Goal: Task Accomplishment & Management: Complete application form

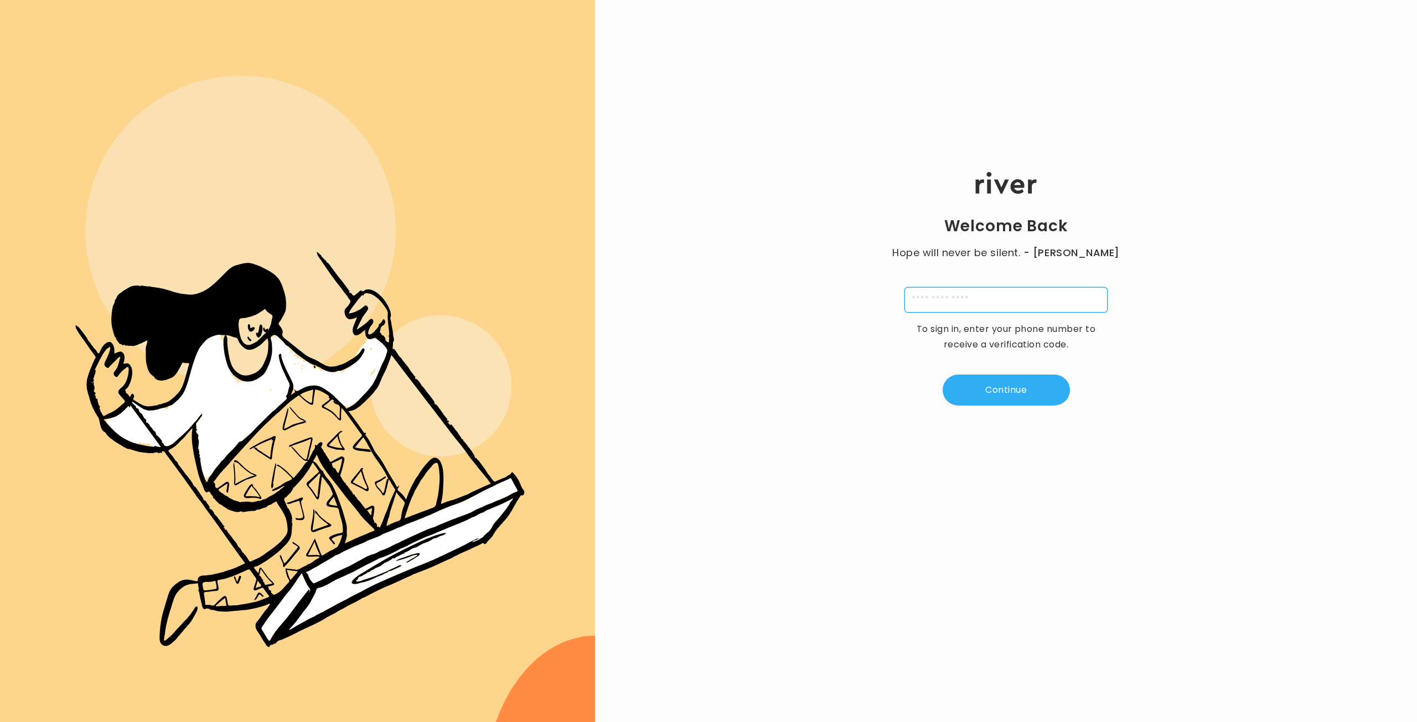
click at [954, 302] on input "tel" at bounding box center [1005, 299] width 203 height 25
type input "**********"
click at [994, 381] on button "Continue" at bounding box center [1006, 390] width 127 height 31
click at [959, 303] on input "tel" at bounding box center [951, 299] width 25 height 25
paste input "*"
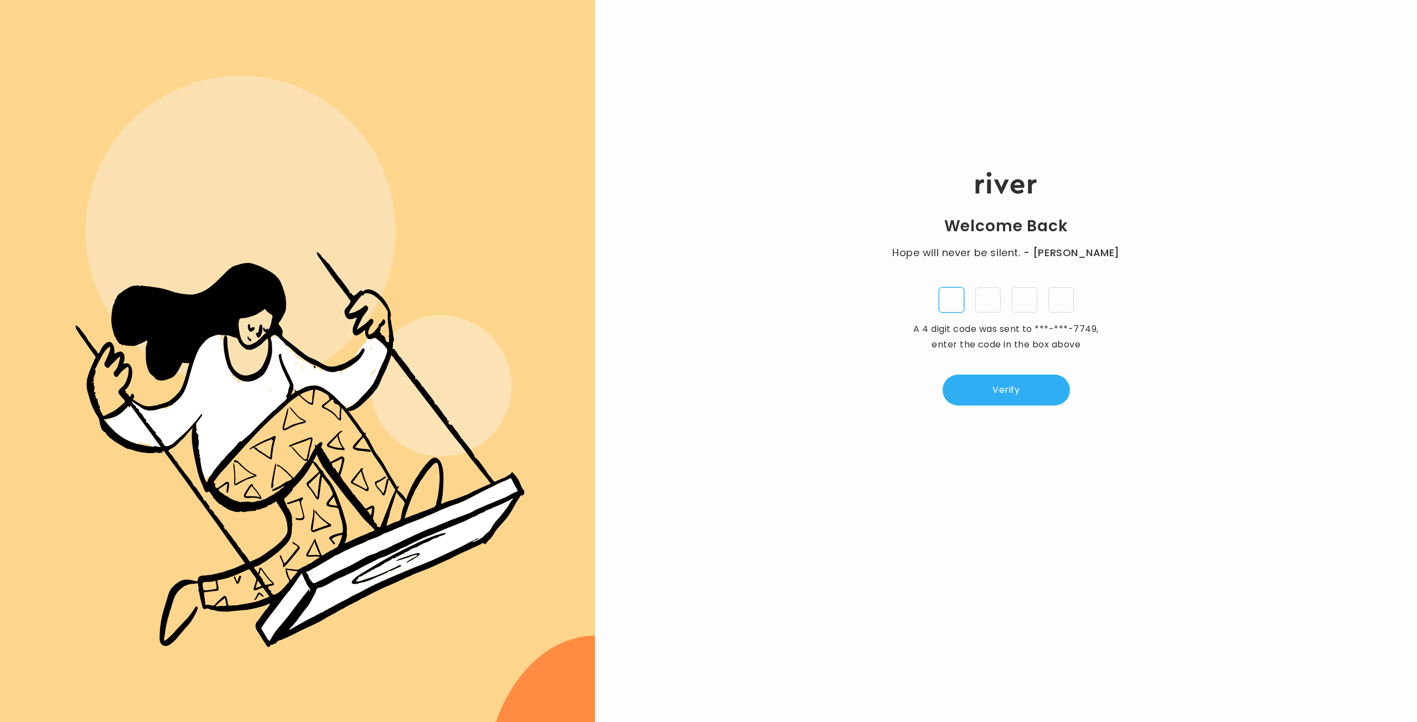
type input "*"
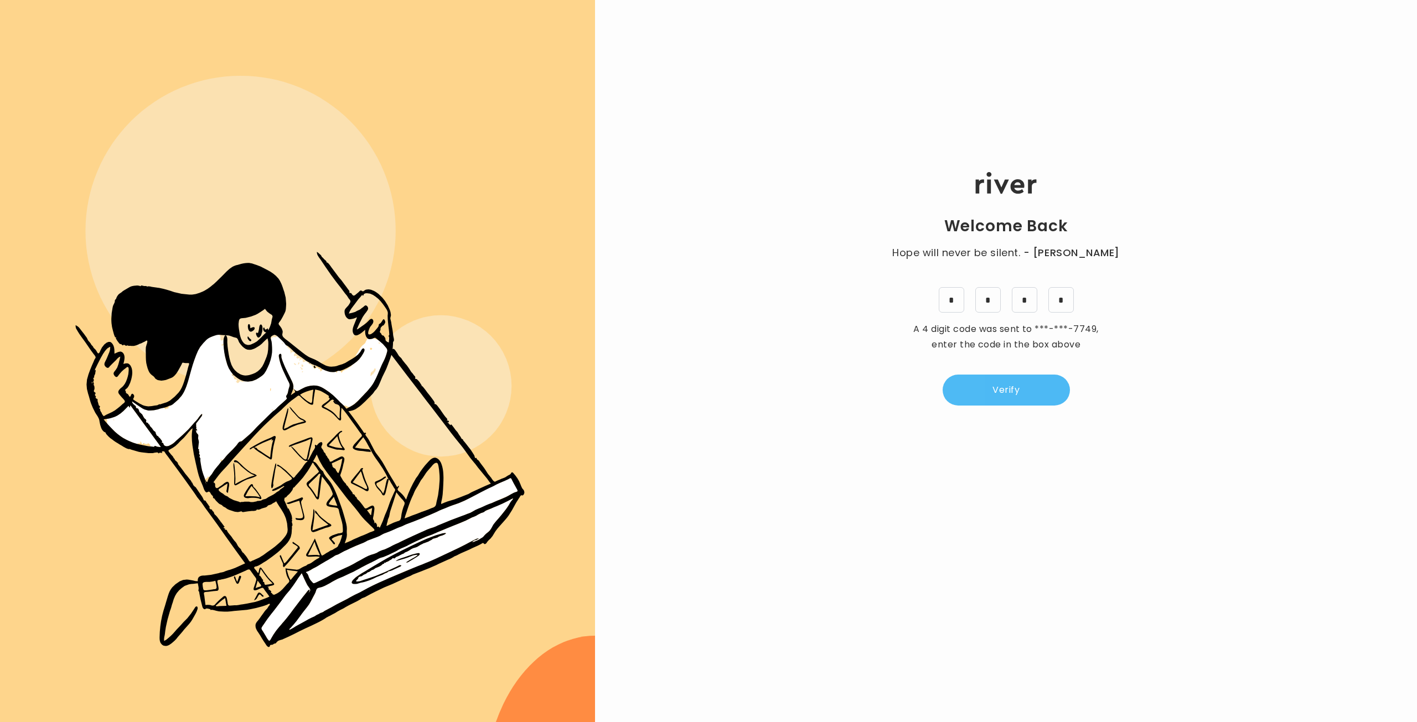
click at [1025, 397] on button "Verify" at bounding box center [1006, 390] width 127 height 31
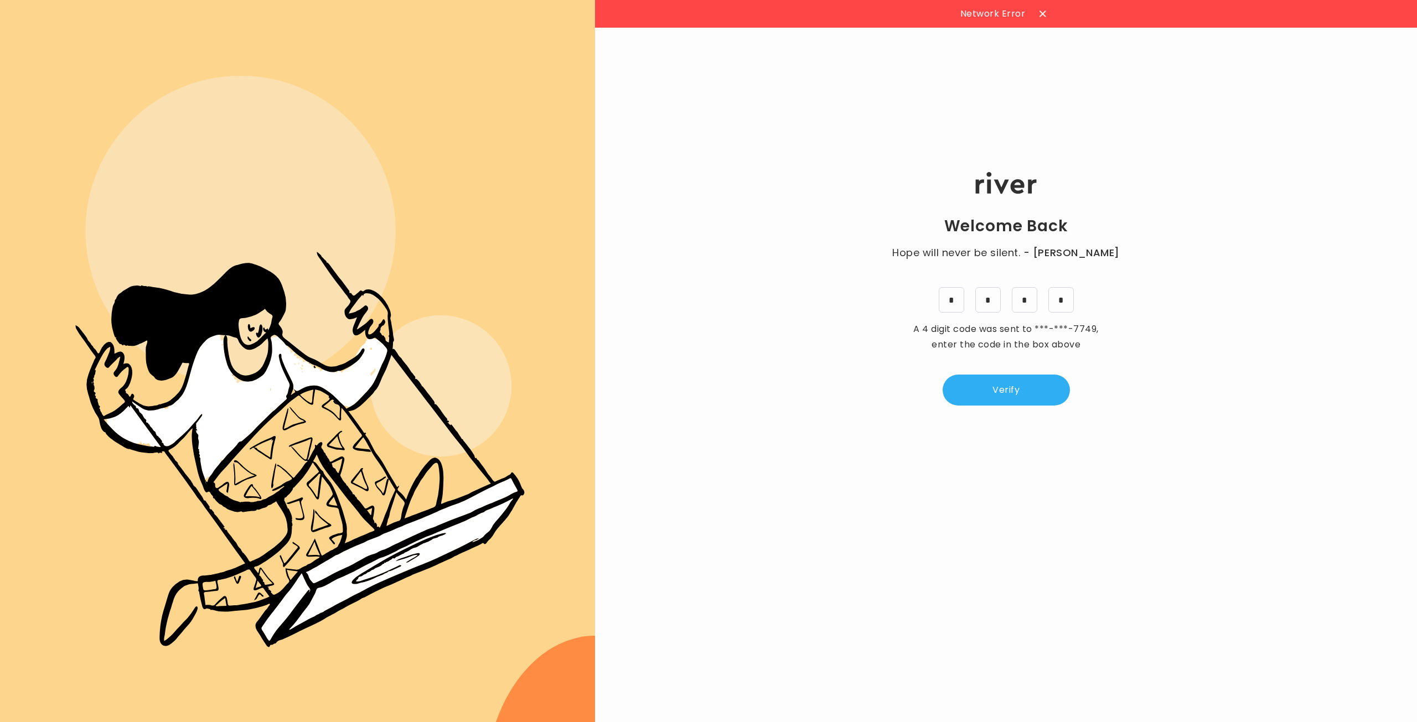
click at [1202, 355] on div "Welcome Back Hope will never be silent. - Harvey Milk * * * * A 4 digit code wa…" at bounding box center [1006, 289] width 822 height 433
click at [1041, 11] on div at bounding box center [1043, 14] width 18 height 18
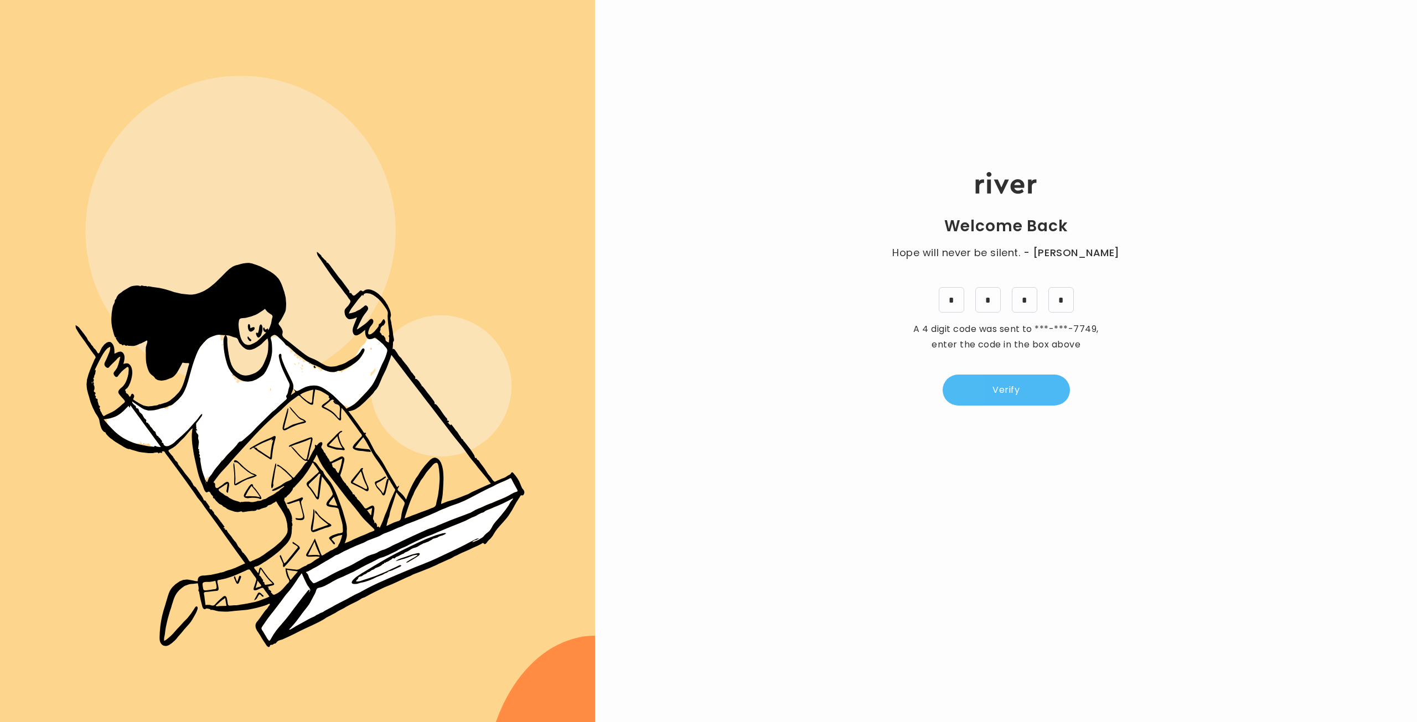
click at [990, 387] on button "Verify" at bounding box center [1006, 390] width 127 height 31
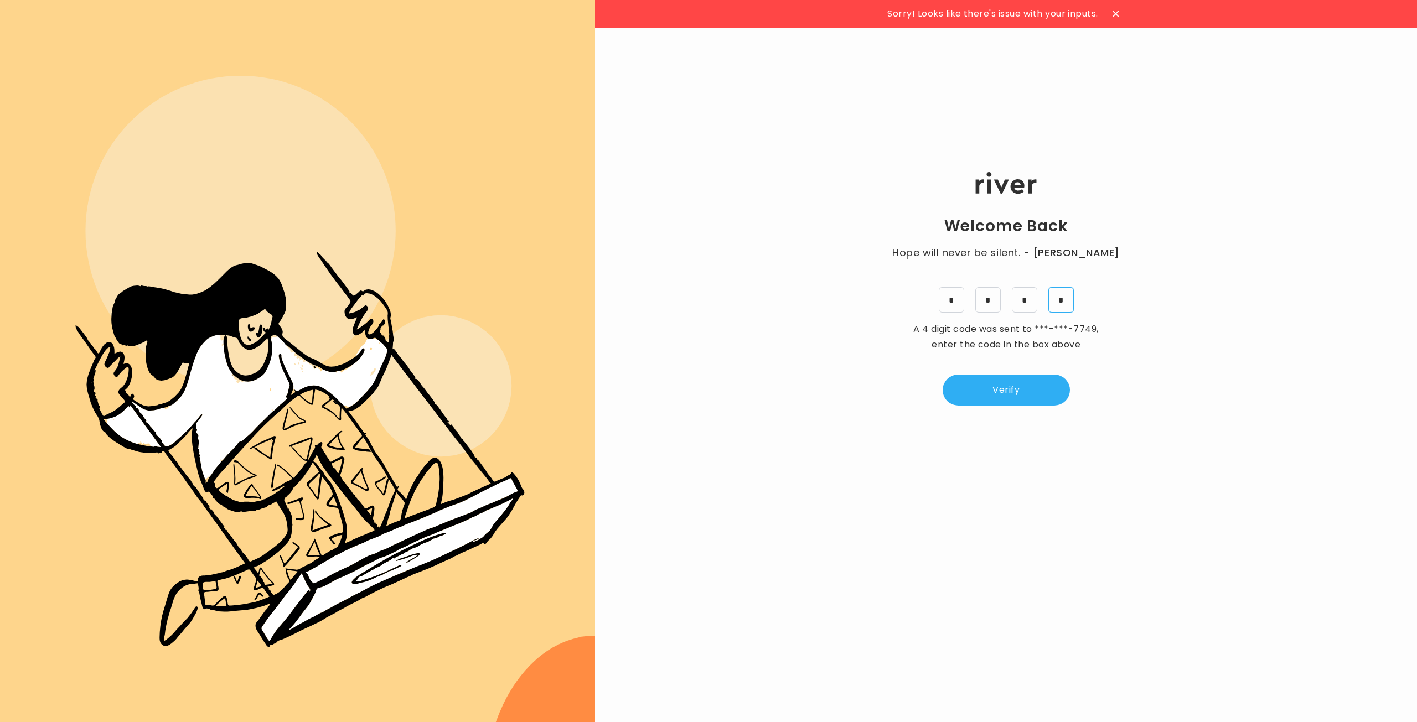
click at [1063, 299] on input "*" at bounding box center [1060, 299] width 25 height 25
click at [1052, 295] on input "*" at bounding box center [1060, 299] width 25 height 25
type input "*"
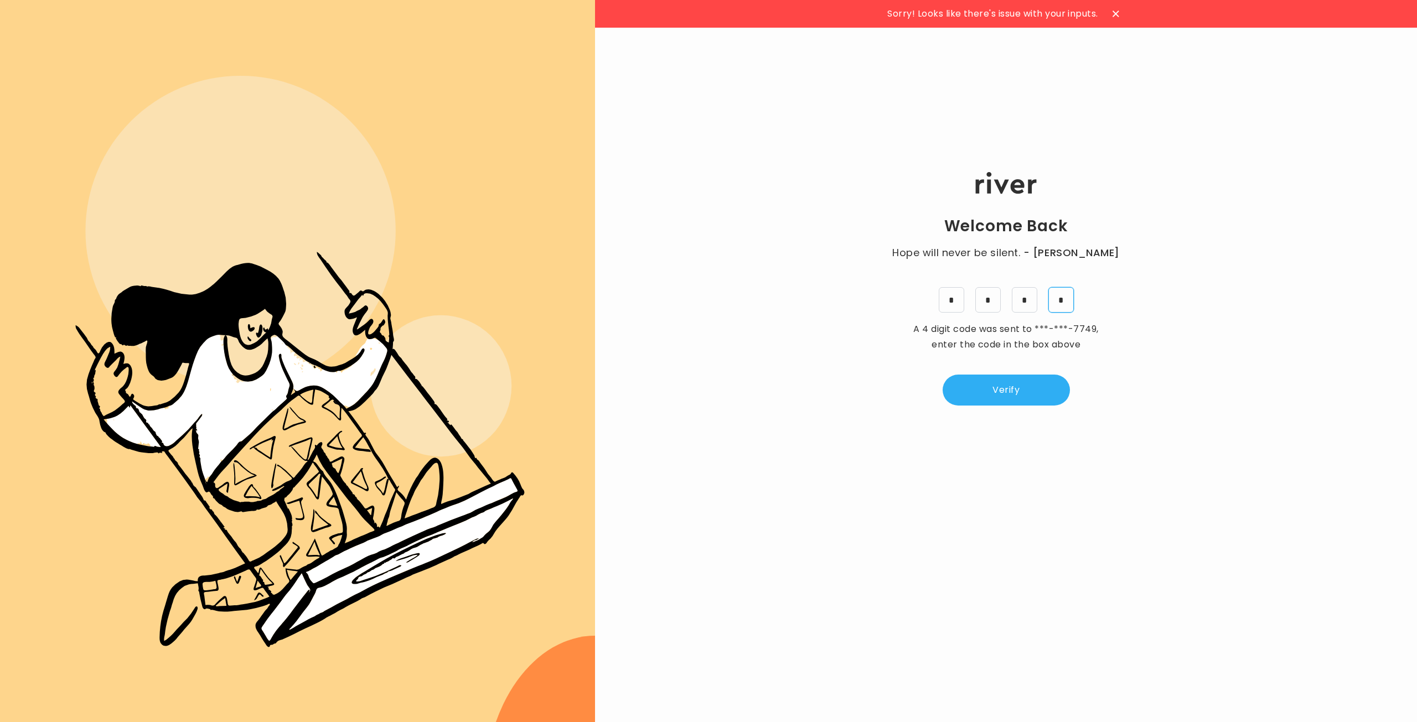
type input "*"
click at [1011, 384] on button "Verify" at bounding box center [1006, 390] width 127 height 31
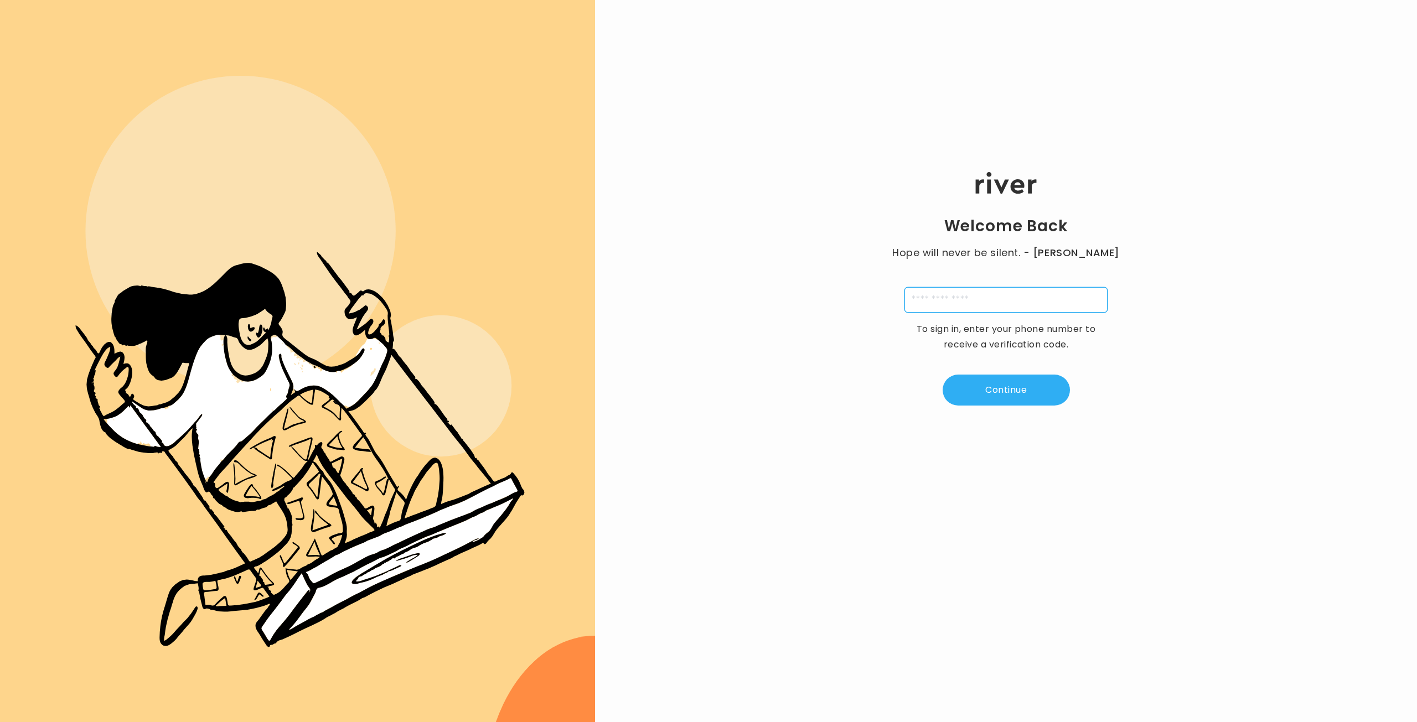
click at [940, 297] on input "tel" at bounding box center [1005, 299] width 203 height 25
type input "**********"
click at [1019, 387] on button "Continue" at bounding box center [1006, 390] width 127 height 31
type input "*"
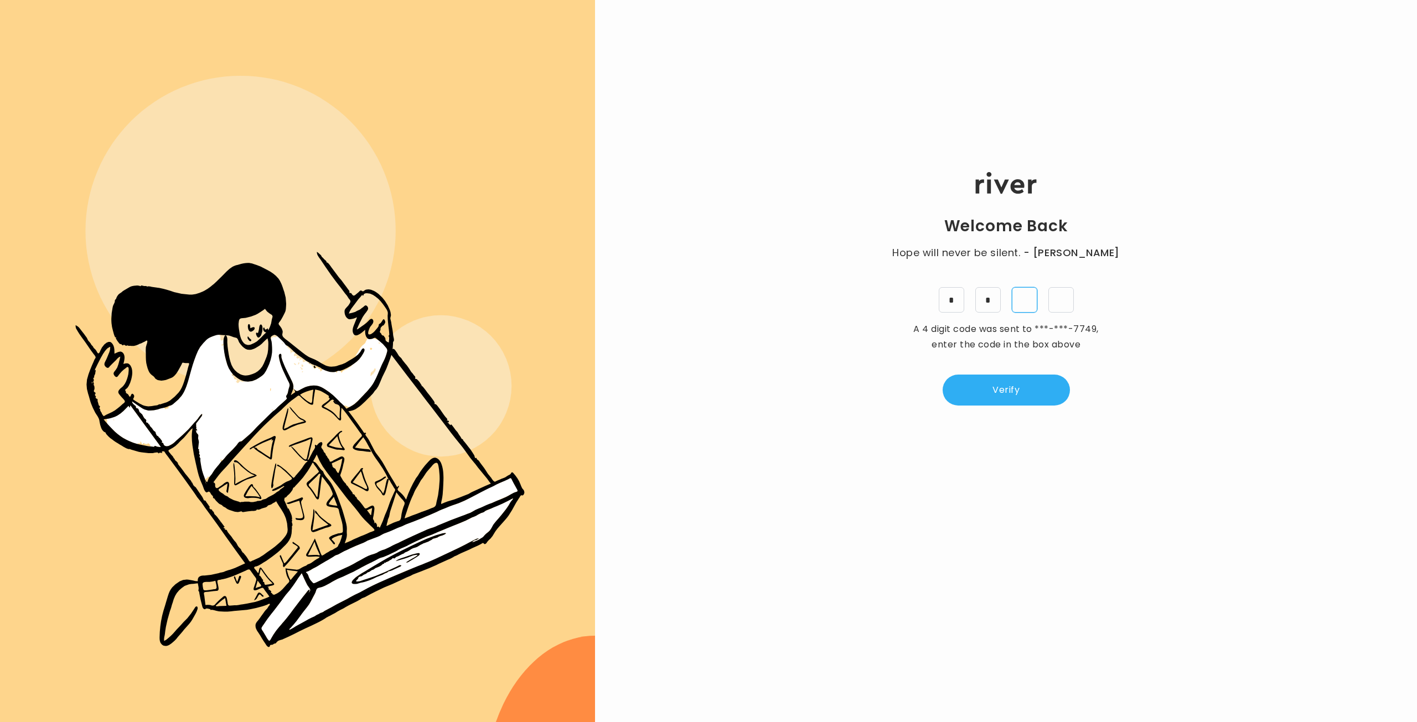
type input "*"
click at [1051, 395] on button "Verify" at bounding box center [1006, 390] width 127 height 31
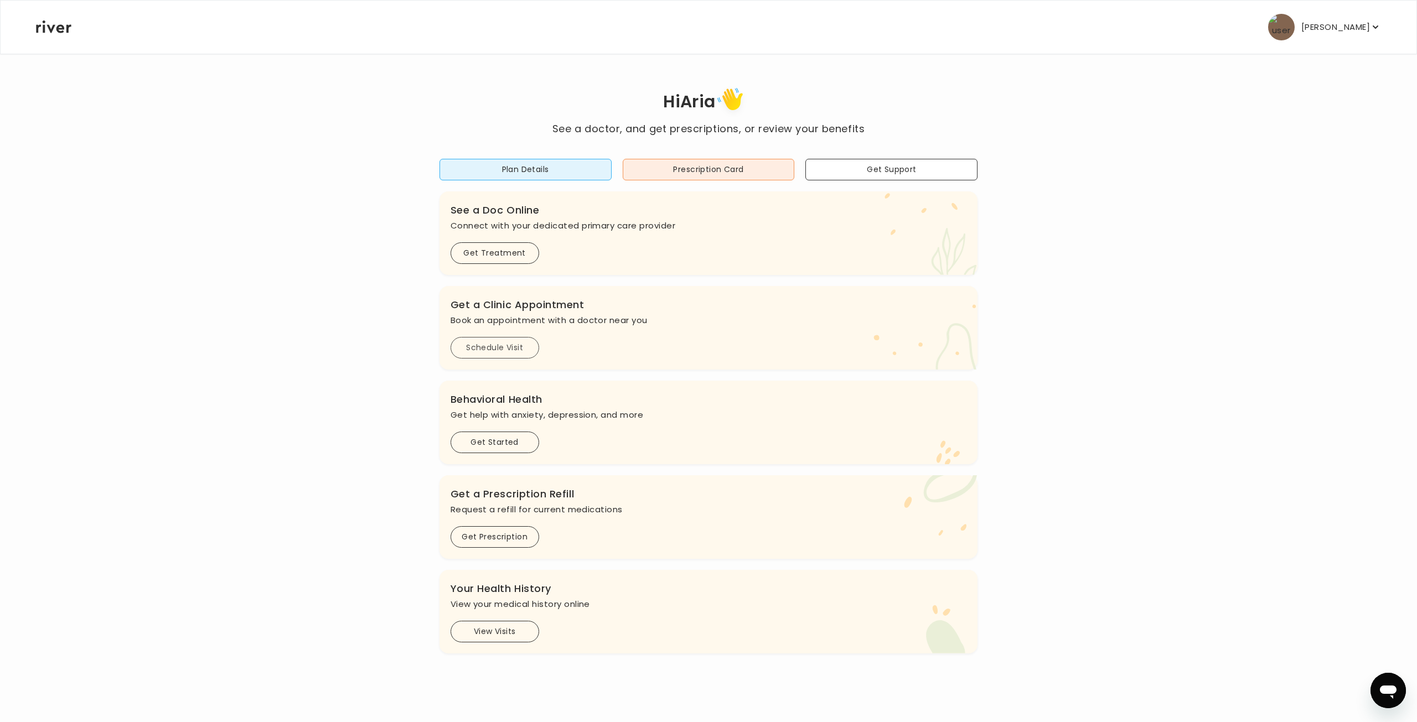
click at [499, 344] on button "Schedule Visit" at bounding box center [495, 348] width 89 height 22
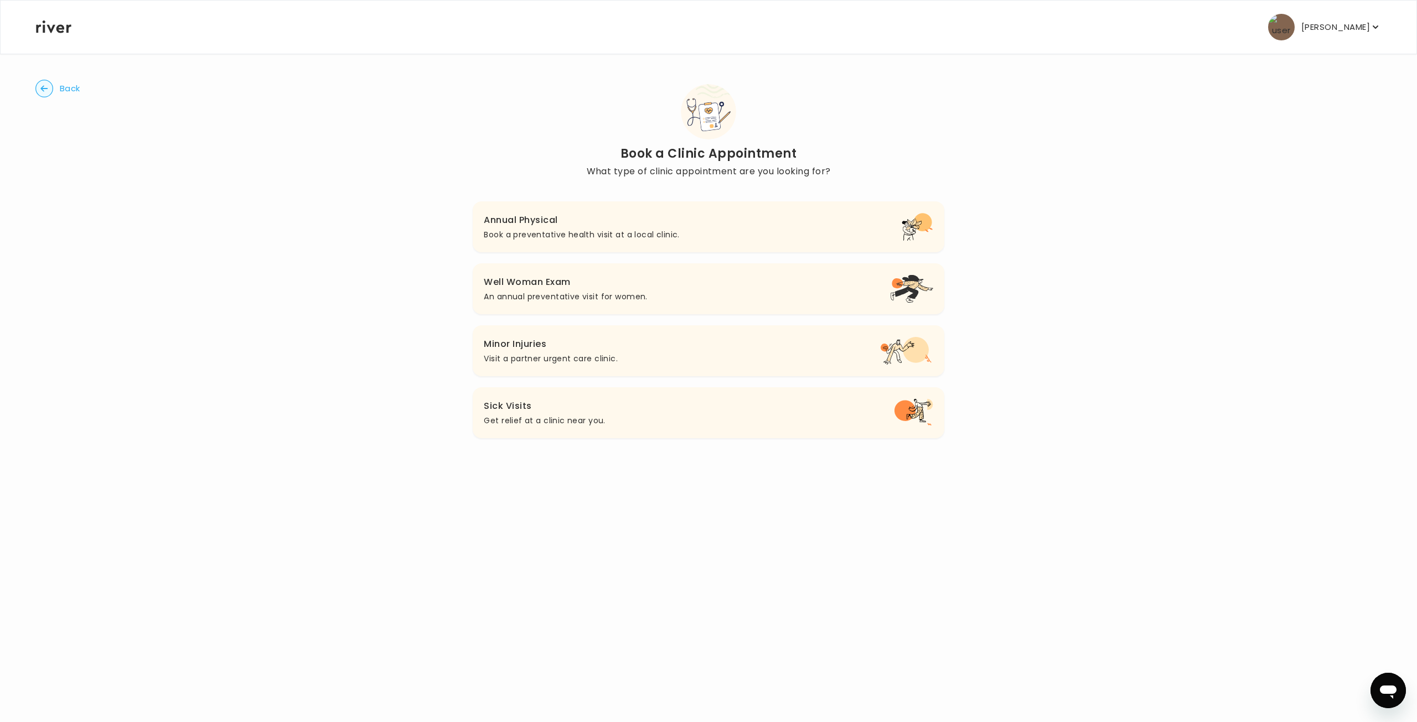
click at [717, 295] on button "Well Woman Exam An annual preventative visit for women." at bounding box center [708, 288] width 471 height 51
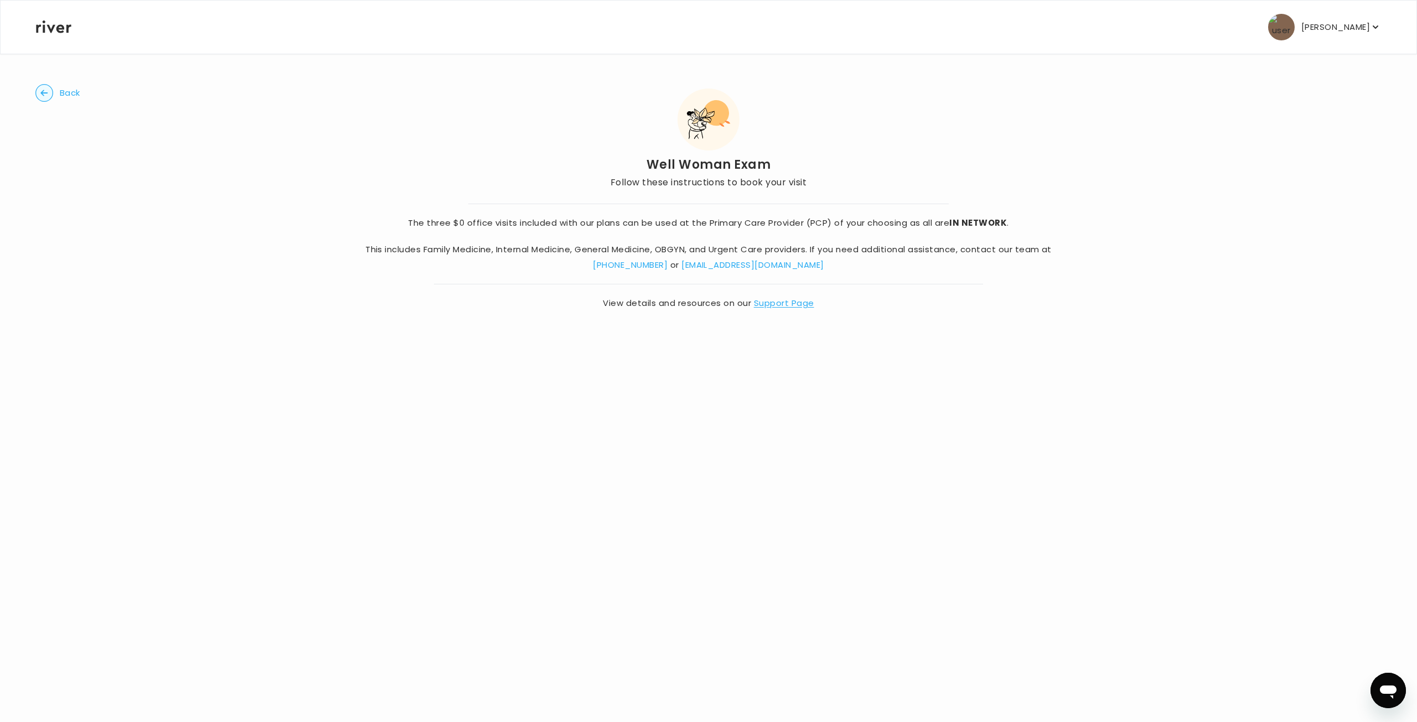
click at [47, 90] on circle "button" at bounding box center [44, 93] width 17 height 17
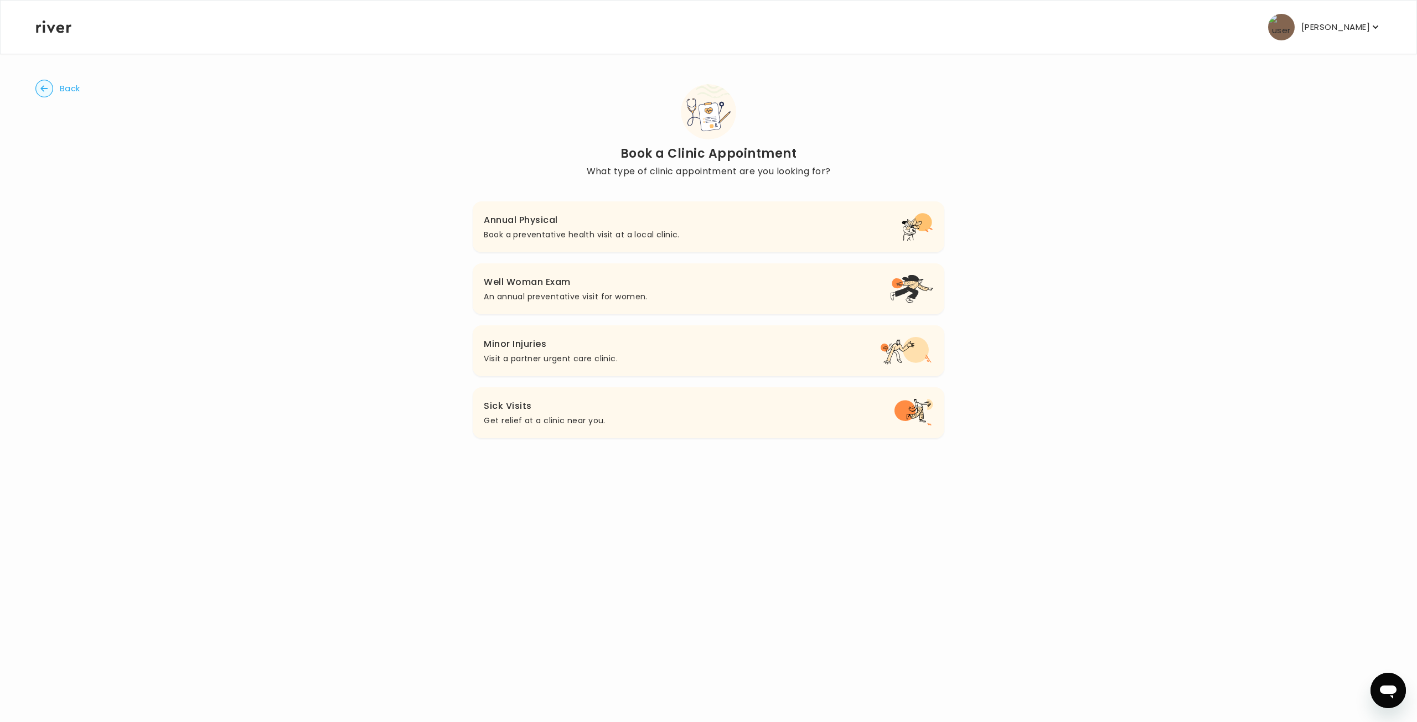
click at [1276, 26] on div "[PERSON_NAME] Profile Add Family Activate Card Reimbursement Terms of Service P…" at bounding box center [1321, 27] width 120 height 27
click at [1312, 34] on button "[PERSON_NAME]" at bounding box center [1324, 27] width 113 height 27
click at [1310, 61] on div "Profile" at bounding box center [1326, 60] width 110 height 25
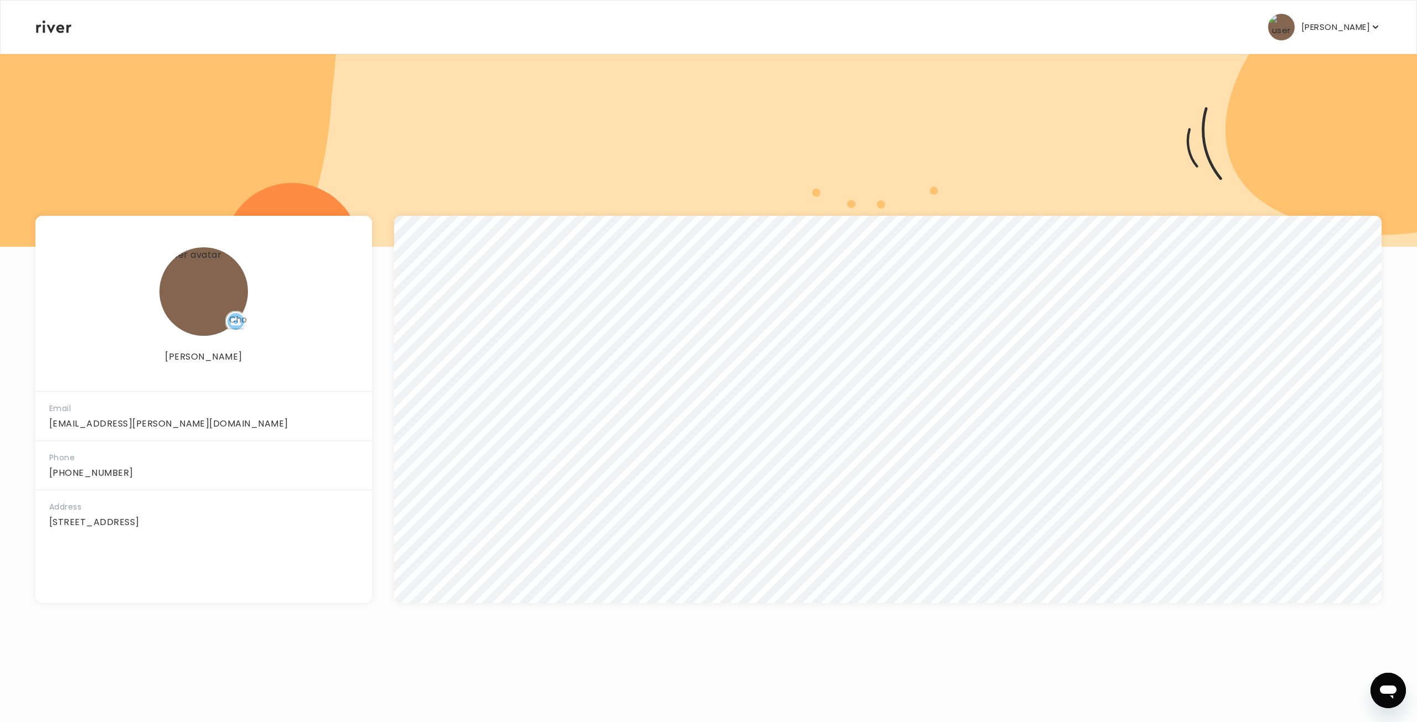
click at [186, 308] on img at bounding box center [203, 291] width 89 height 89
click at [236, 322] on input "file" at bounding box center [236, 322] width 22 height 22
type input "**********"
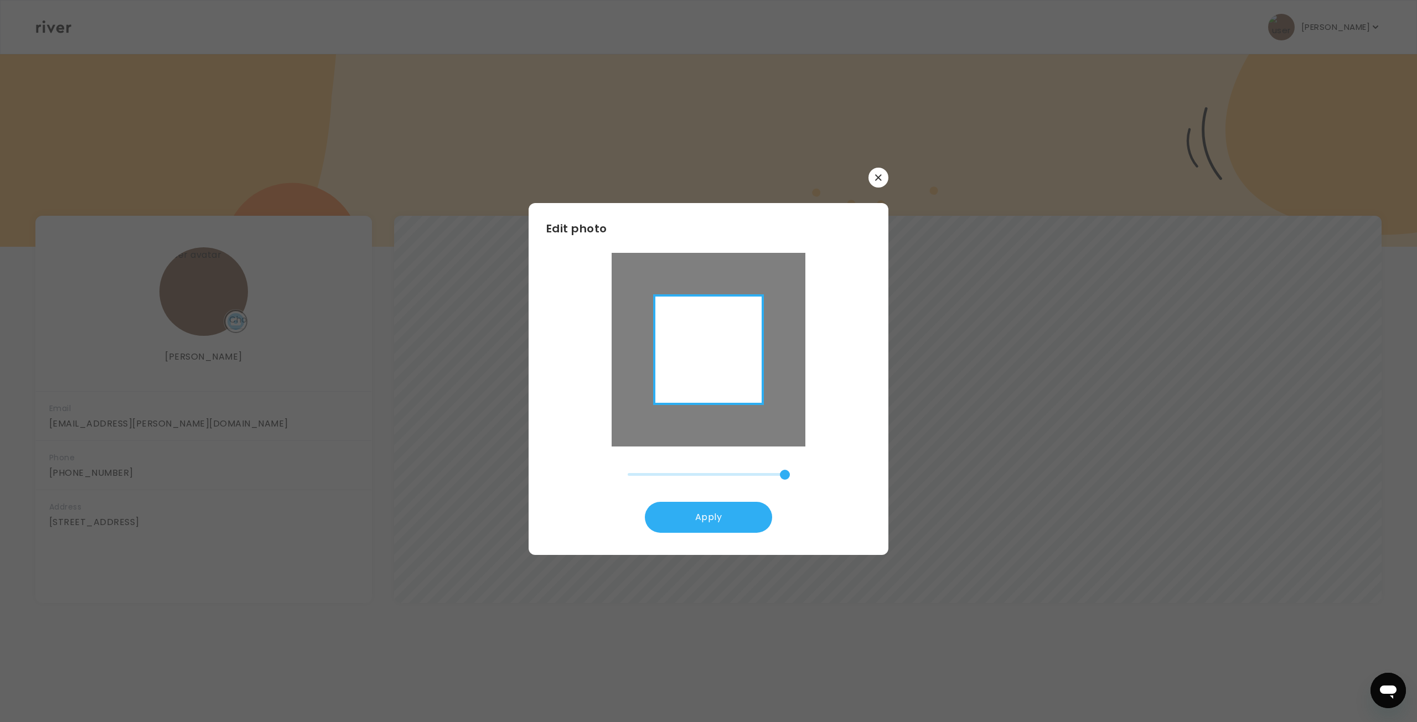
type input "******"
click at [723, 350] on div at bounding box center [708, 351] width 111 height 164
click at [743, 520] on button "Apply" at bounding box center [708, 517] width 127 height 31
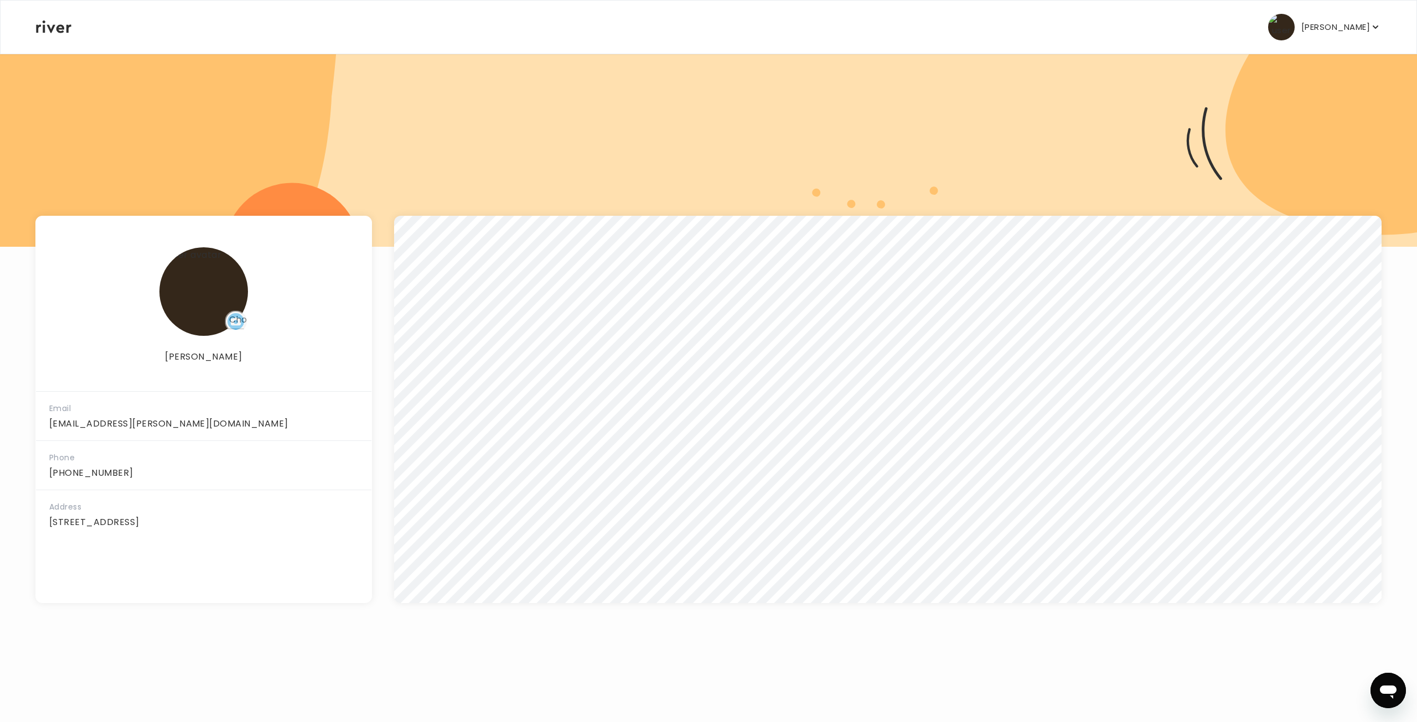
click at [1228, 648] on div "[PERSON_NAME] Profile Add Family Activate Card Reimbursement Terms of Service P…" at bounding box center [708, 361] width 1417 height 722
click at [49, 35] on div "[PERSON_NAME] Profile Add Family Activate Card Reimbursement Terms of Service P…" at bounding box center [708, 27] width 1345 height 53
click at [48, 29] on icon at bounding box center [53, 26] width 35 height 13
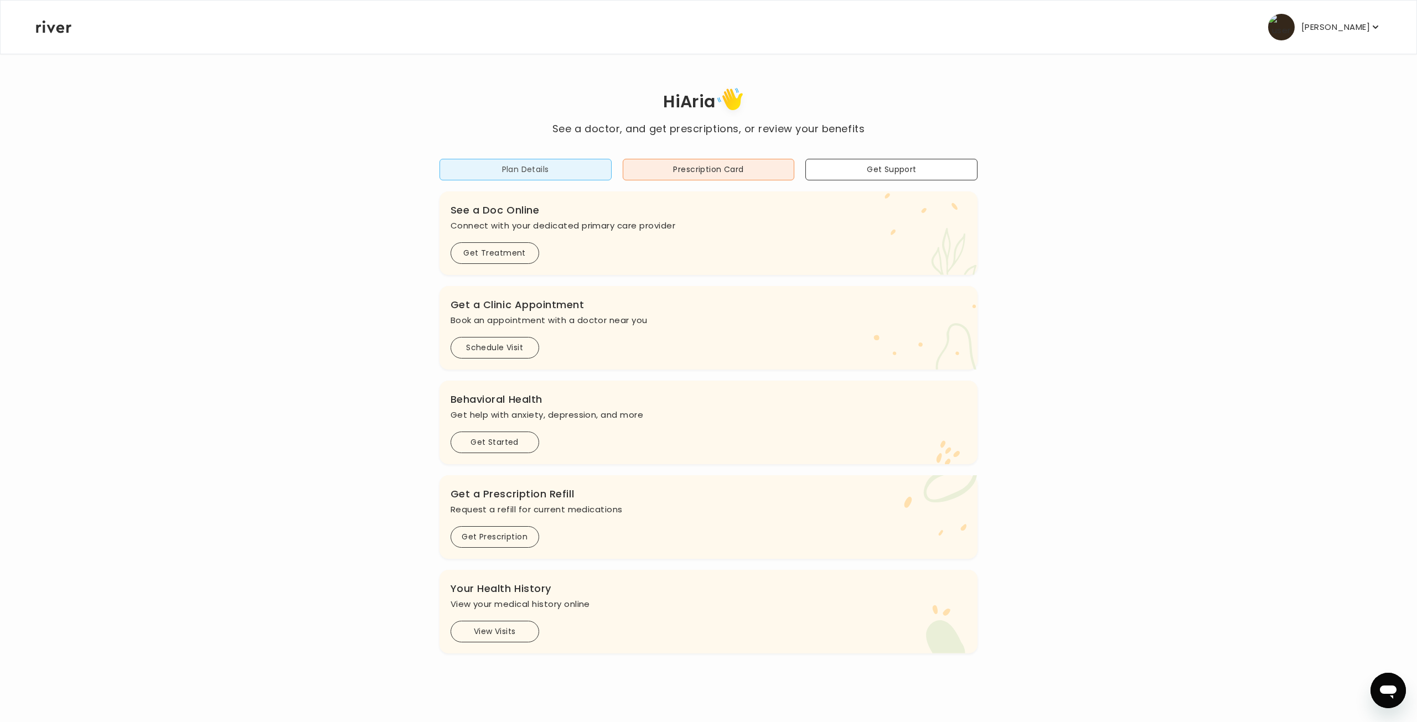
click at [495, 179] on button "Plan Details" at bounding box center [526, 170] width 172 height 22
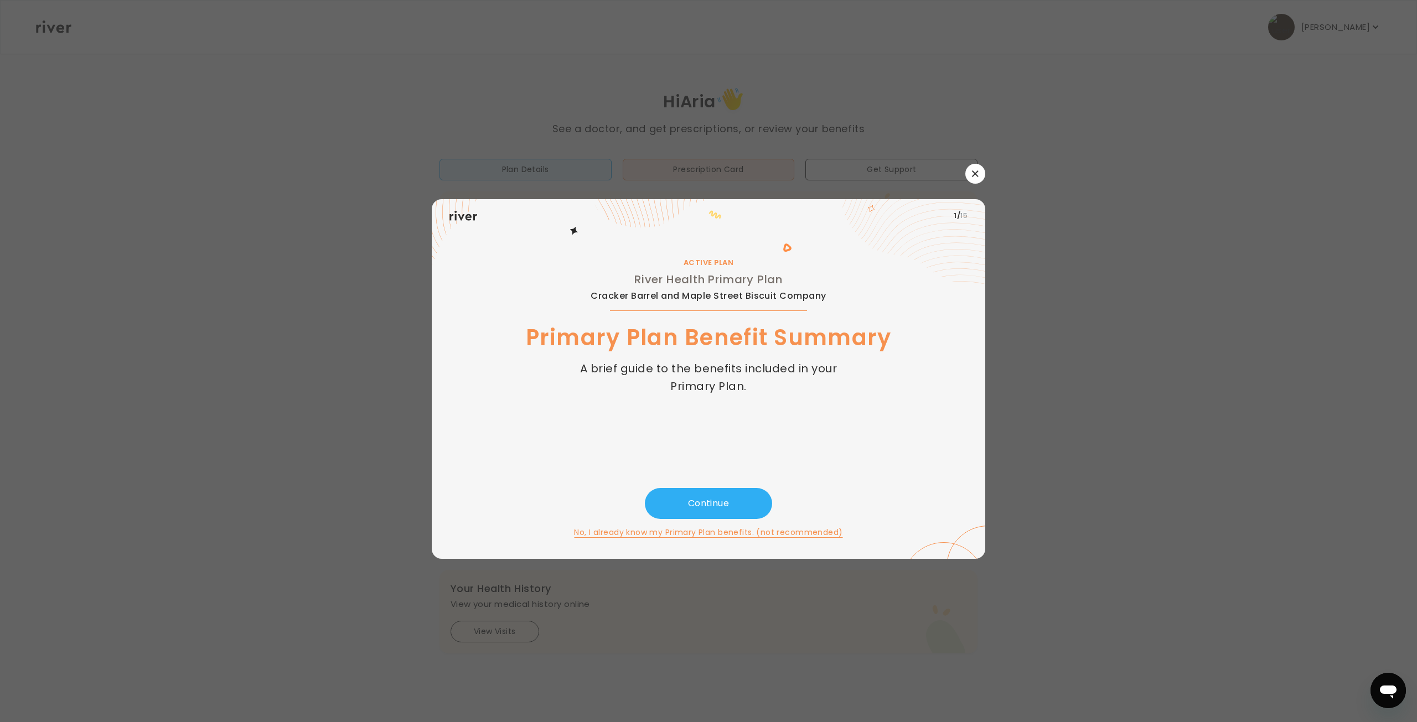
click at [974, 172] on icon "button" at bounding box center [975, 173] width 7 height 7
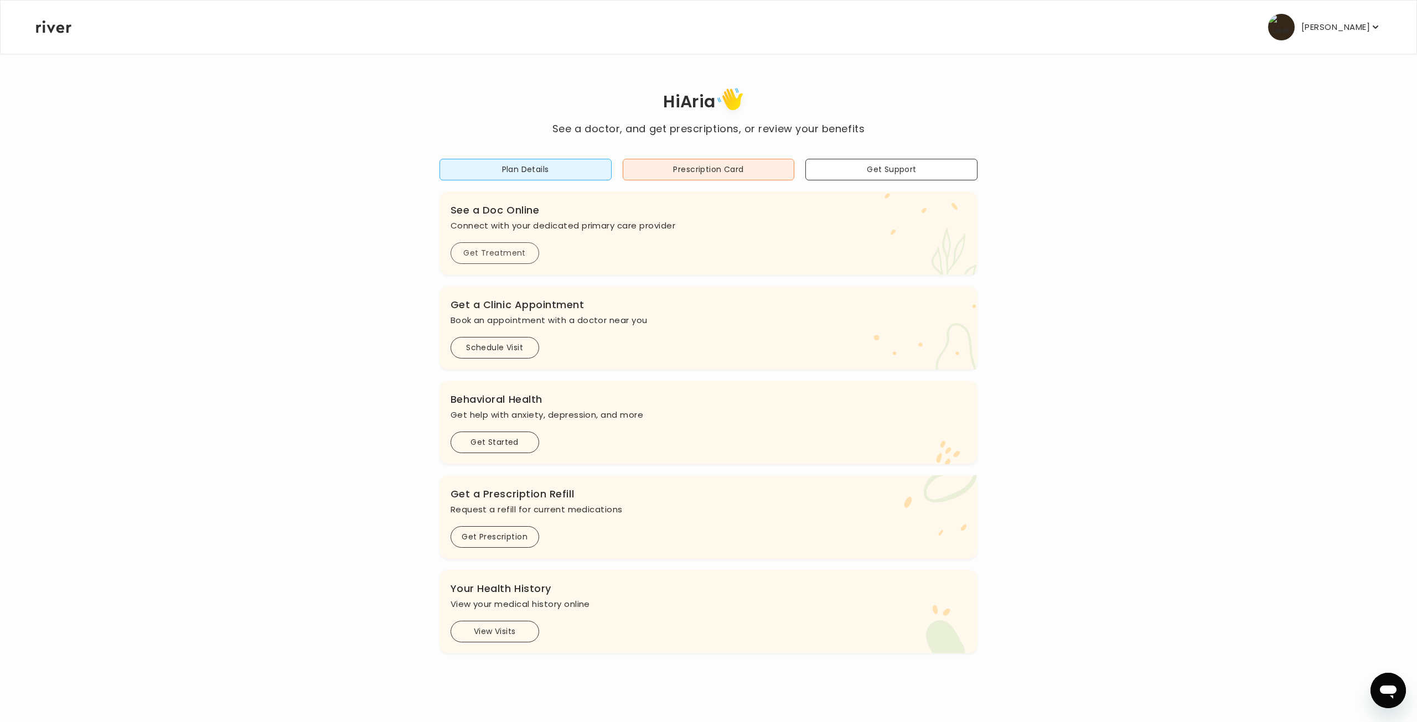
click at [502, 251] on button "Get Treatment" at bounding box center [495, 253] width 89 height 22
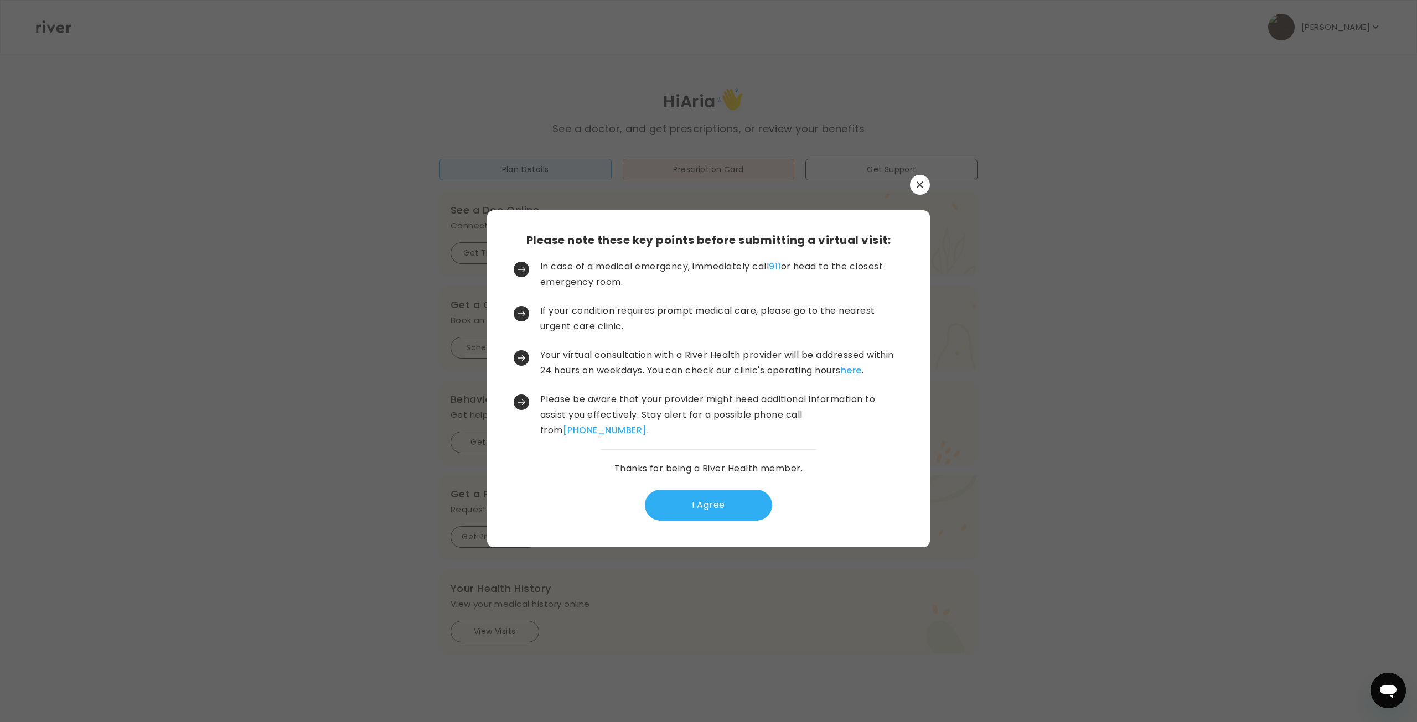
click at [862, 370] on link "here" at bounding box center [851, 370] width 21 height 13
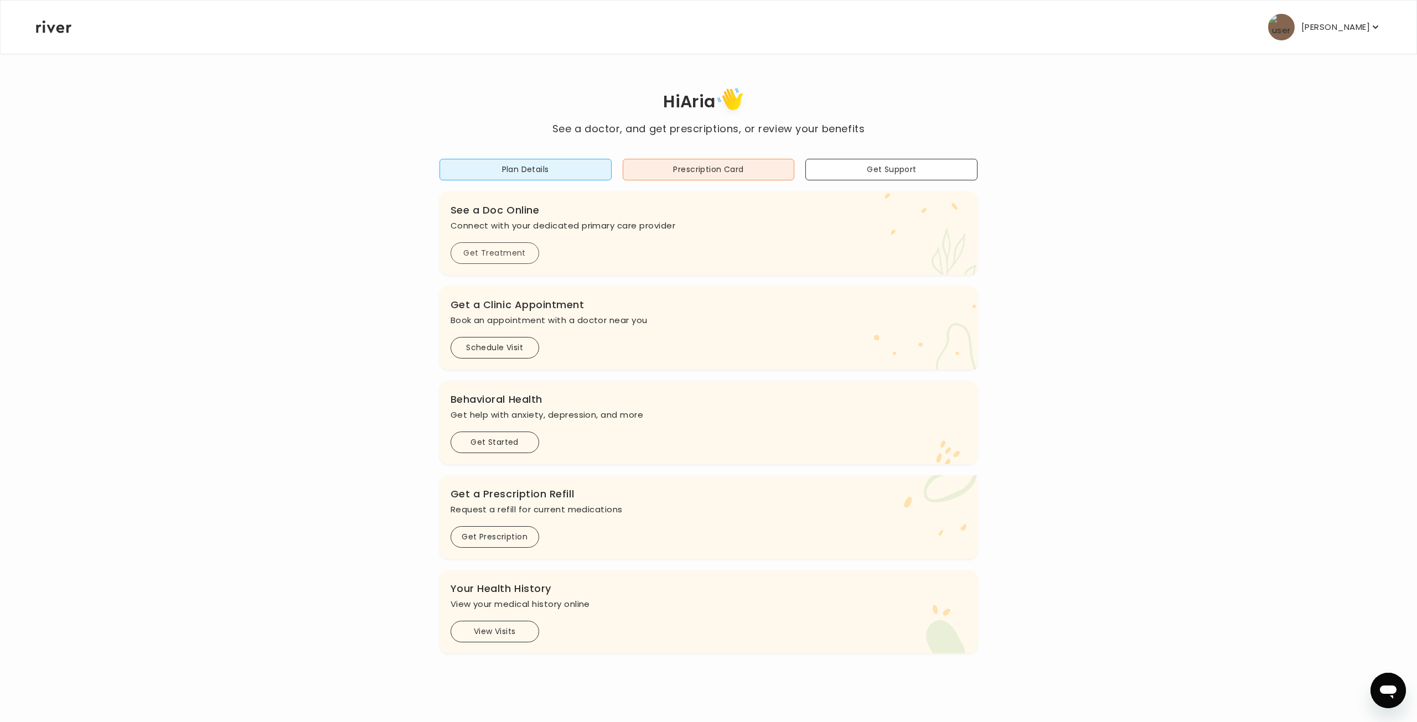
click at [500, 249] on button "Get Treatment" at bounding box center [495, 253] width 89 height 22
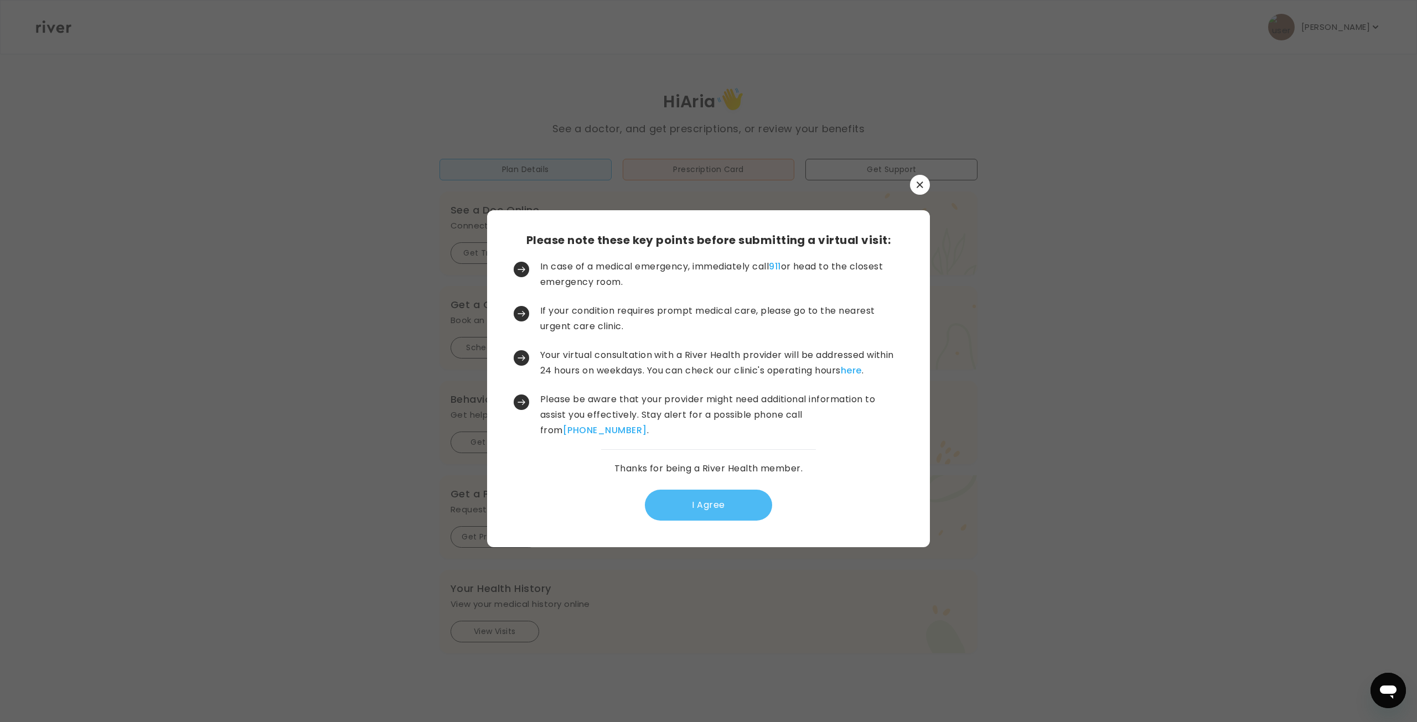
click at [706, 503] on button "I Agree" at bounding box center [708, 505] width 127 height 31
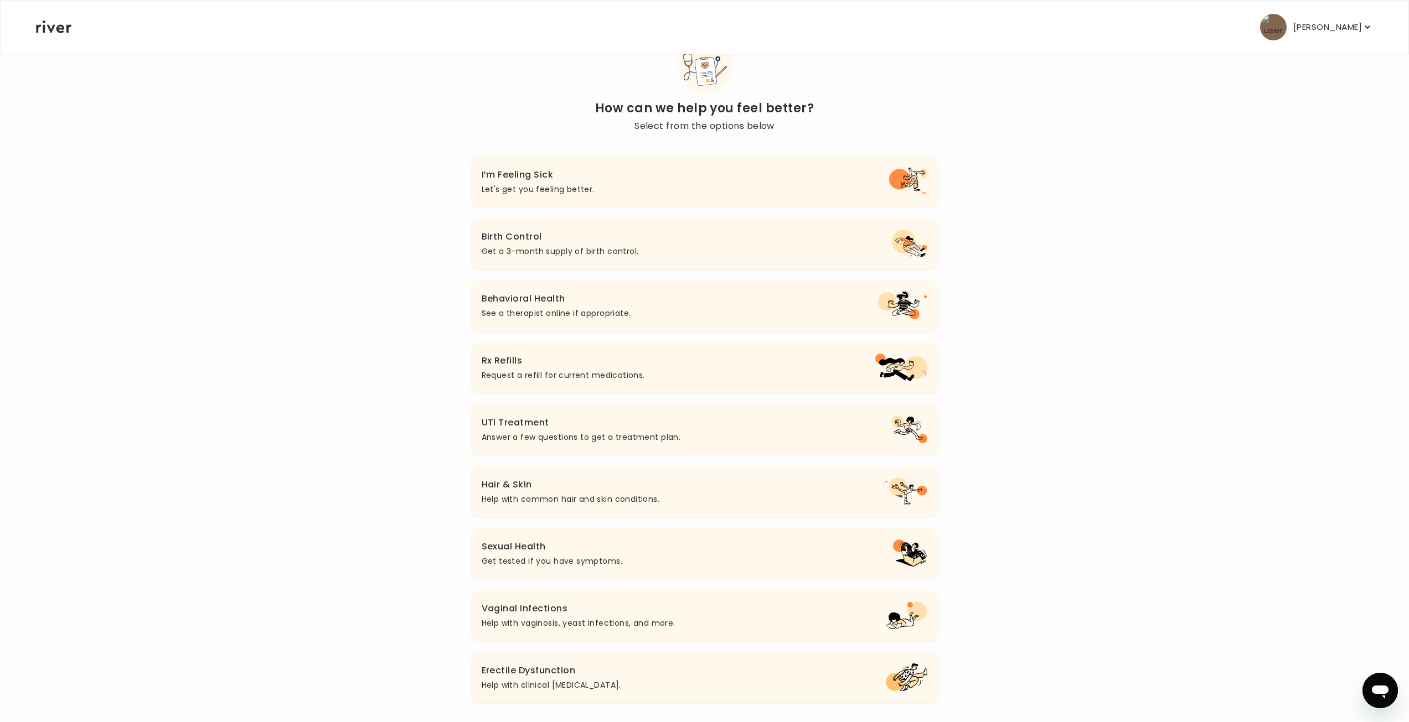
scroll to position [57, 0]
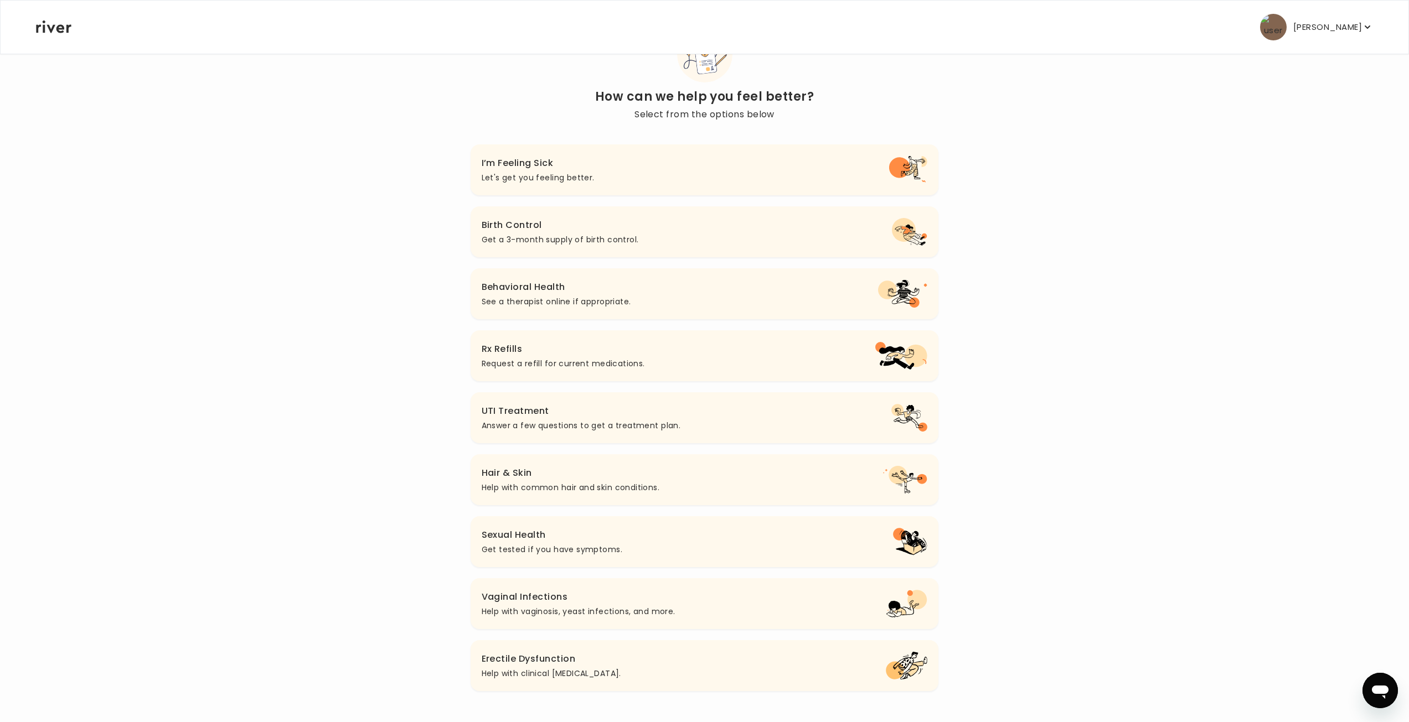
click at [642, 478] on h3 "Hair & Skin" at bounding box center [571, 473] width 178 height 15
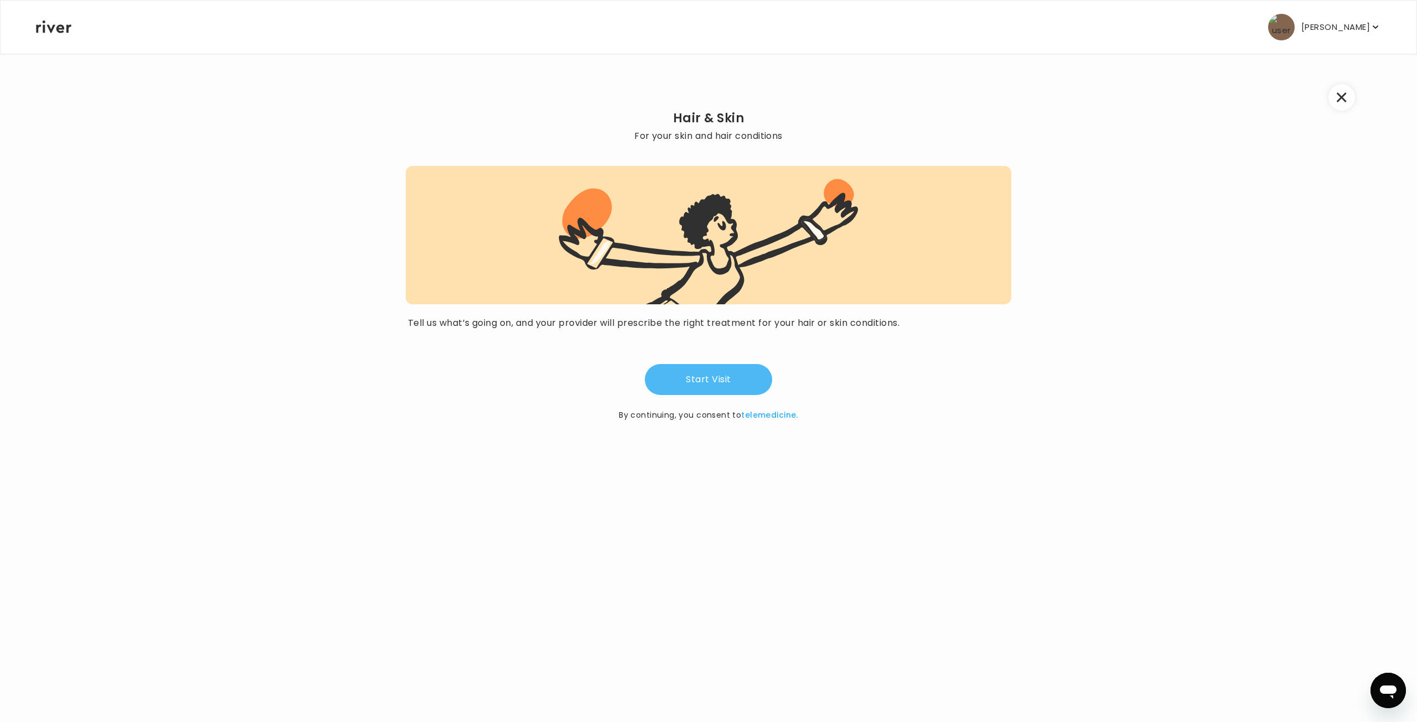
click at [695, 375] on button "Start Visit" at bounding box center [708, 379] width 127 height 31
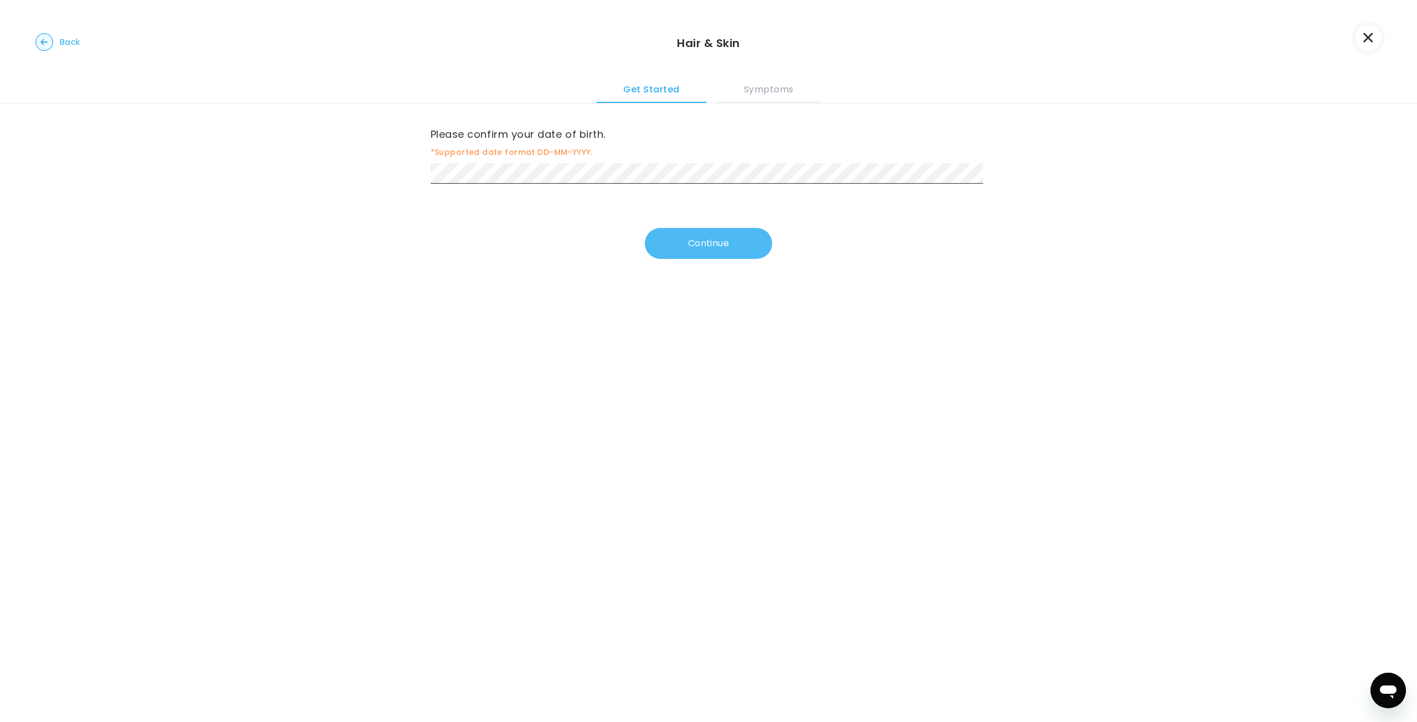
click at [700, 242] on button "Continue" at bounding box center [708, 243] width 127 height 31
click at [674, 246] on button "Continue" at bounding box center [708, 245] width 127 height 31
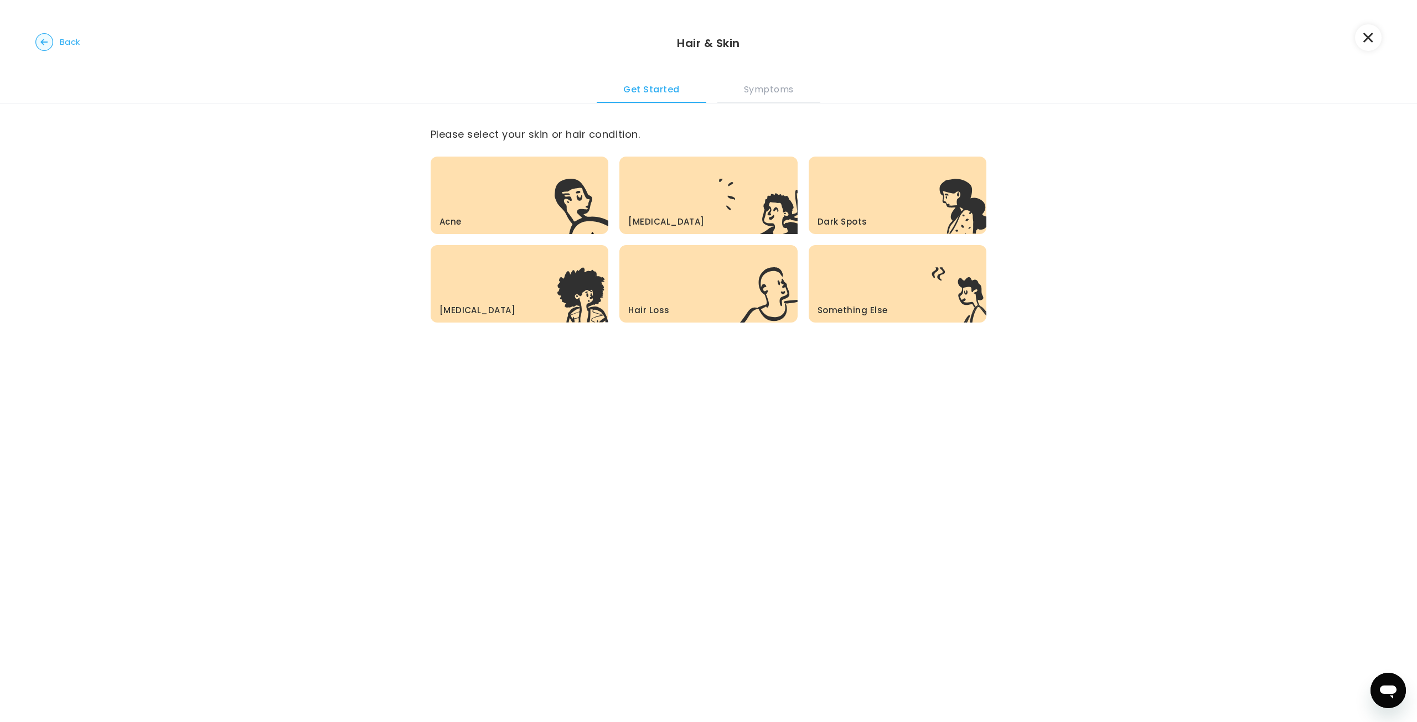
click at [890, 283] on div "Something Else .c{fill:#303030}" at bounding box center [898, 283] width 178 height 77
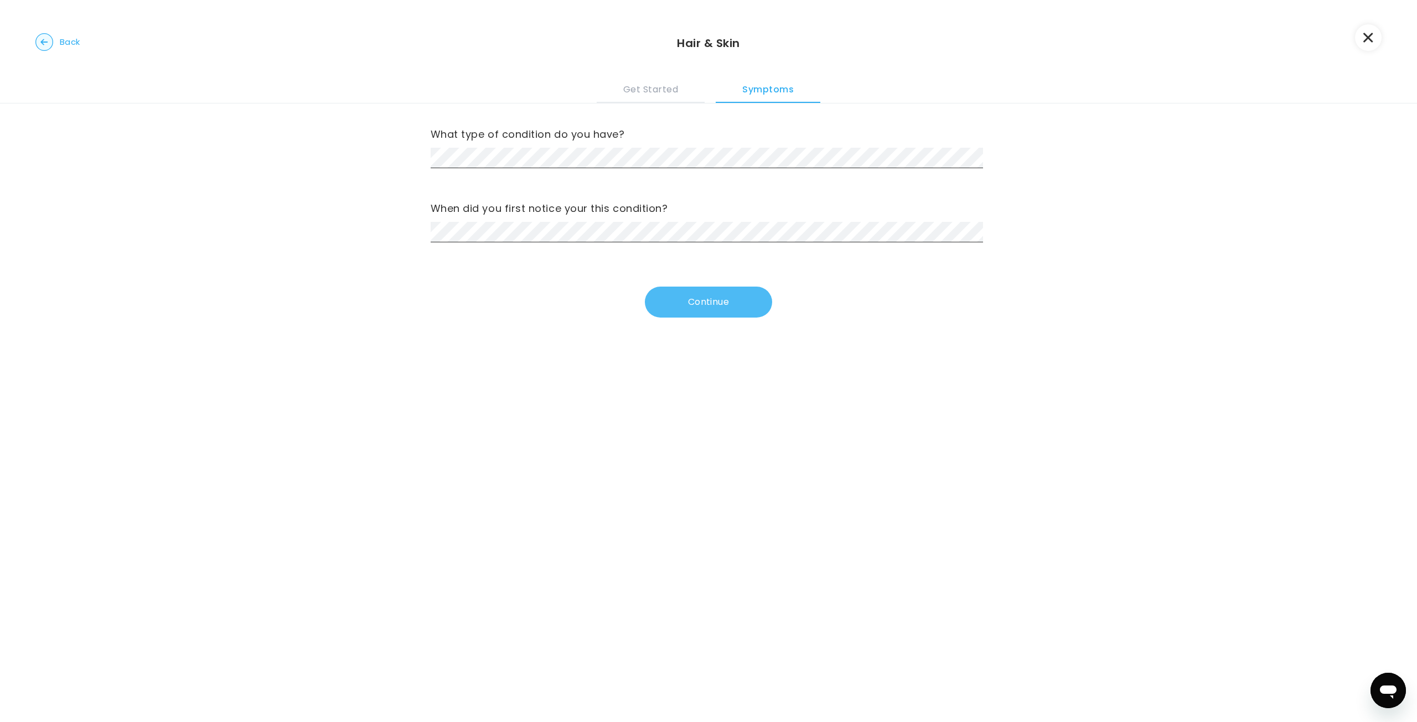
click at [713, 304] on button "Continue" at bounding box center [708, 302] width 127 height 31
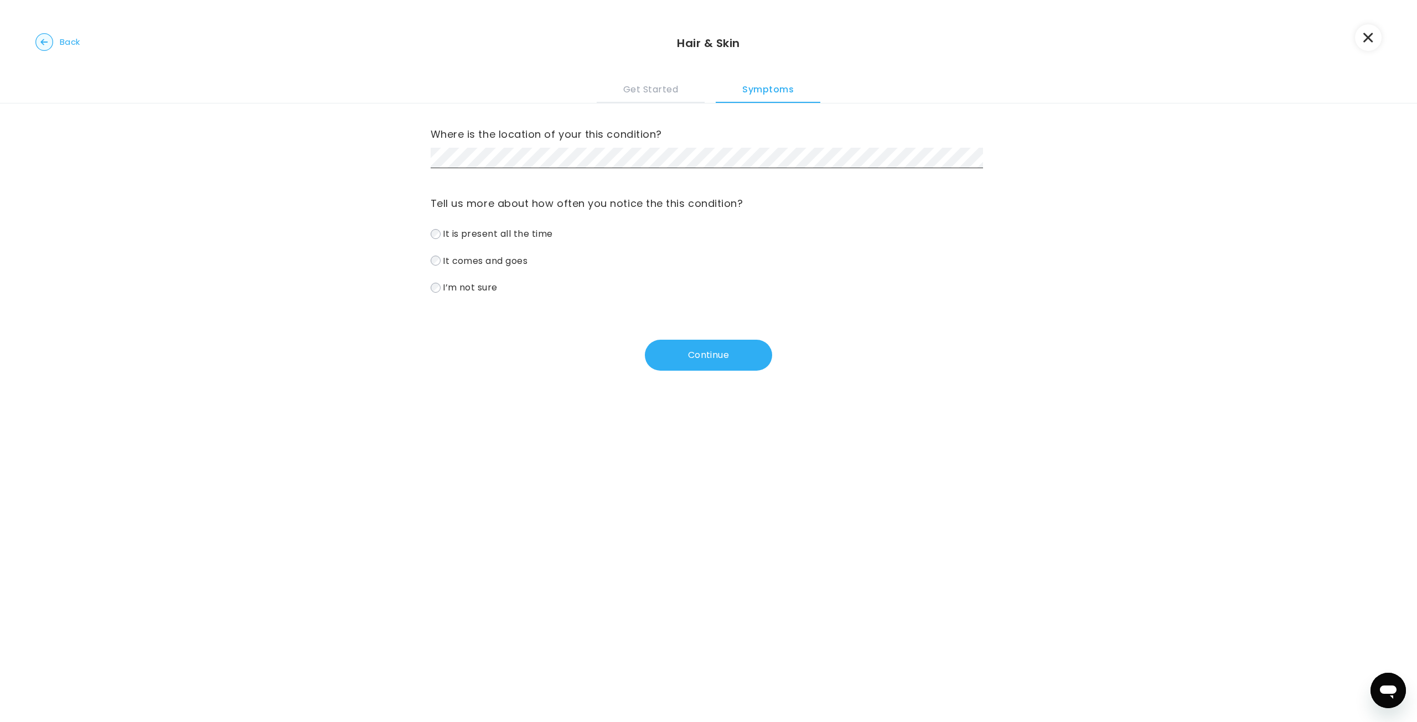
click at [512, 174] on div "Where is the location of your this condition? Tell us more about how often you …" at bounding box center [709, 200] width 556 height 192
click at [519, 225] on div "Tell us more about how often you notice the this condition? It is present all t…" at bounding box center [709, 245] width 556 height 101
click at [520, 229] on span "It is present all the time" at bounding box center [498, 233] width 110 height 13
click at [743, 358] on button "Continue" at bounding box center [708, 355] width 127 height 31
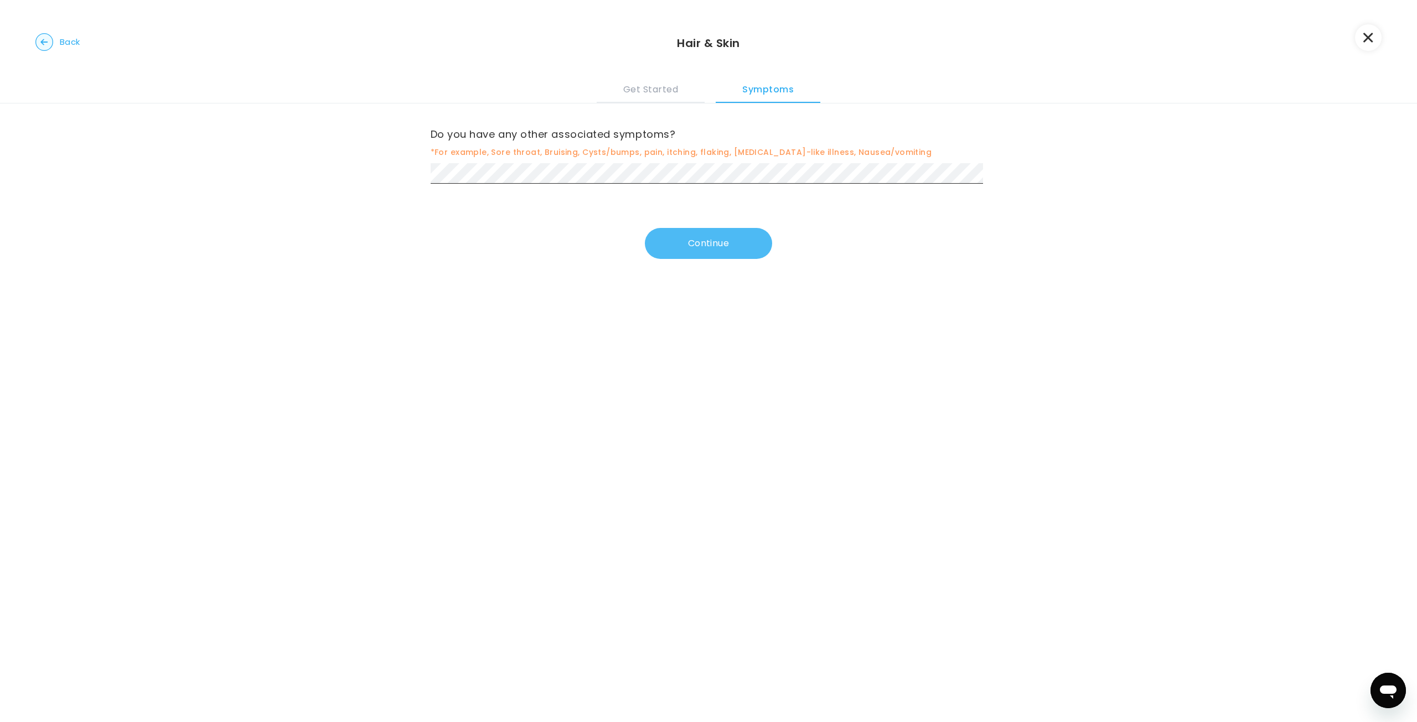
click at [701, 245] on button "Continue" at bounding box center [708, 243] width 127 height 31
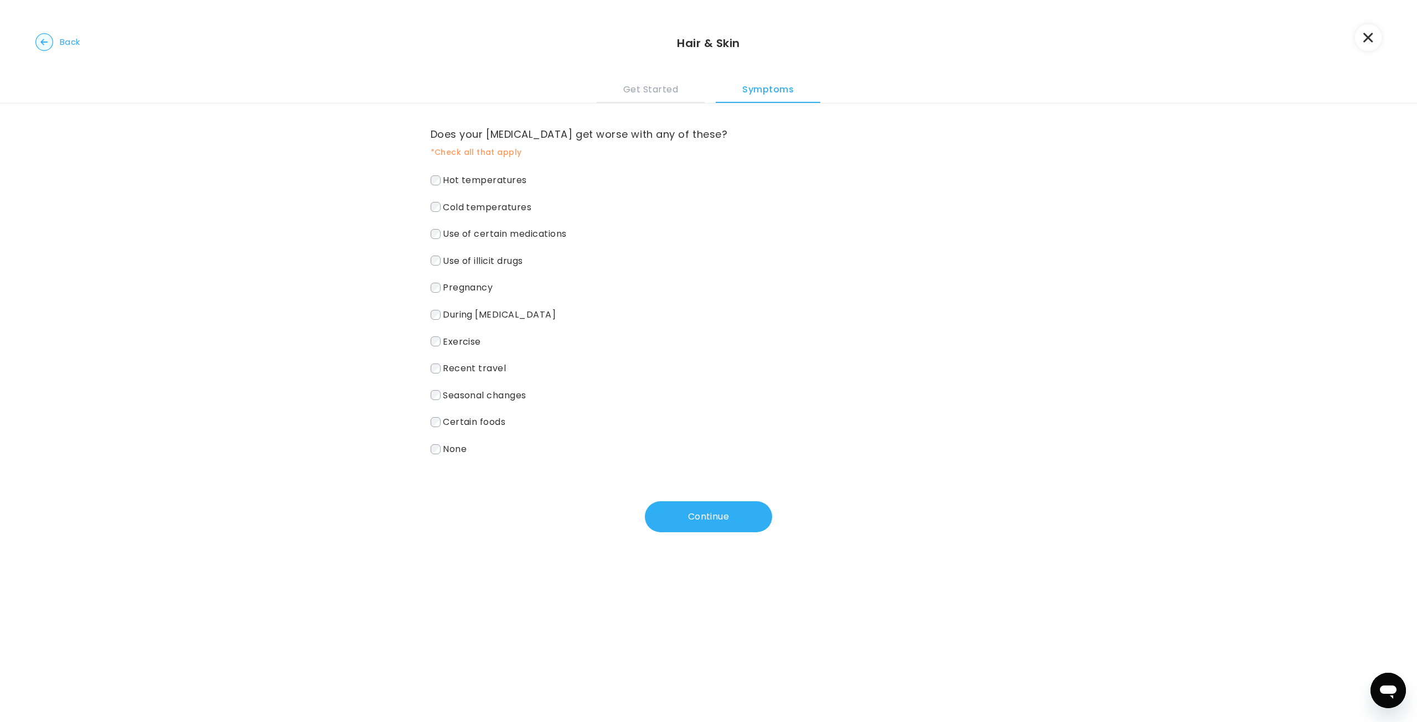
click at [460, 447] on span "None" at bounding box center [455, 449] width 24 height 13
click at [733, 516] on button "Continue" at bounding box center [708, 516] width 127 height 31
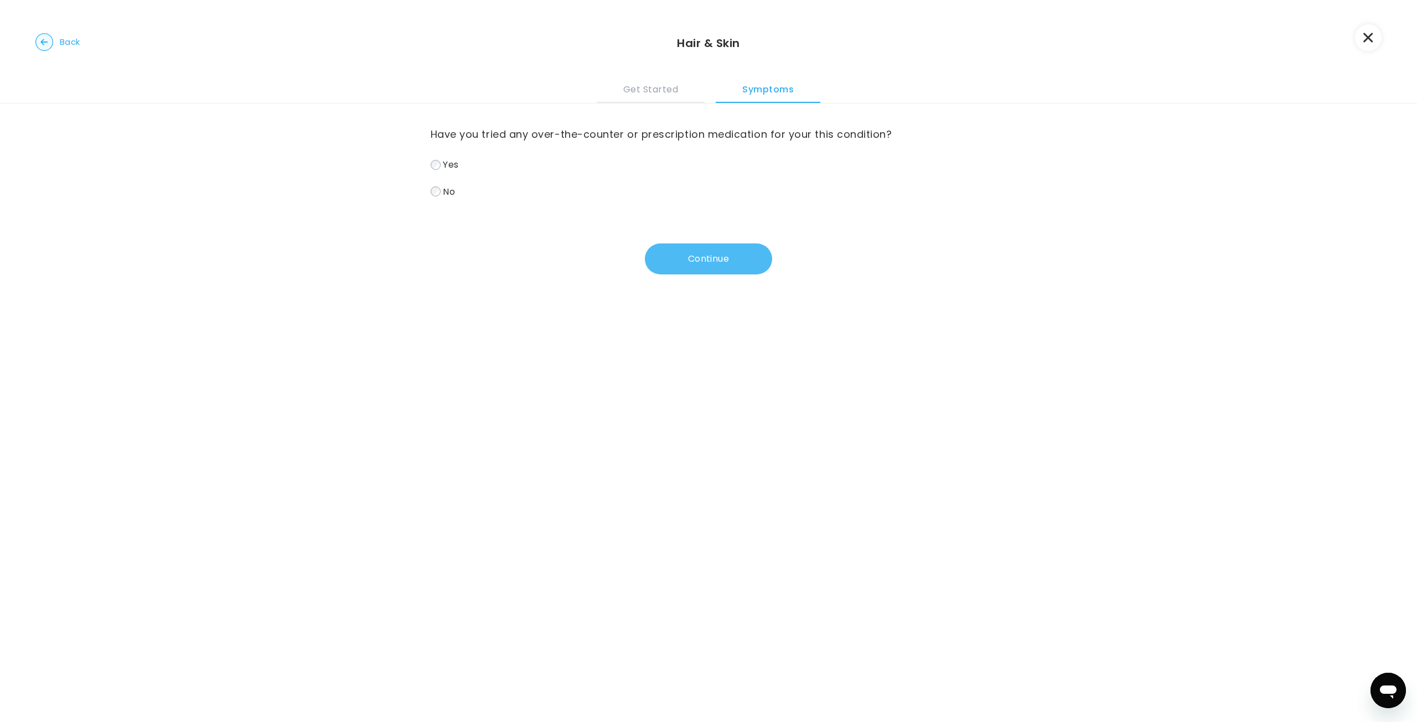
click at [696, 267] on button "Continue" at bounding box center [708, 259] width 127 height 31
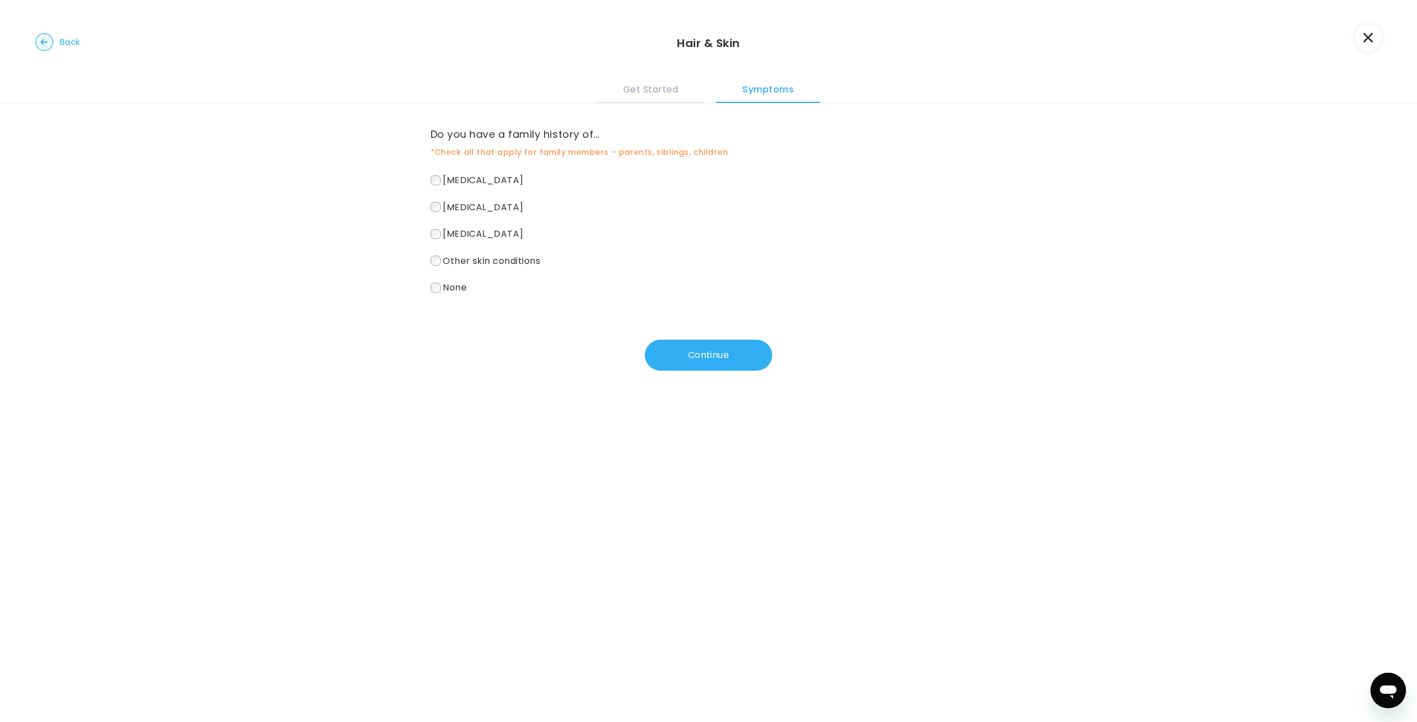
click at [448, 232] on span "Eczema" at bounding box center [483, 233] width 81 height 13
click at [461, 177] on span "Psoriasis" at bounding box center [483, 180] width 81 height 13
click at [710, 356] on button "Continue" at bounding box center [708, 355] width 127 height 31
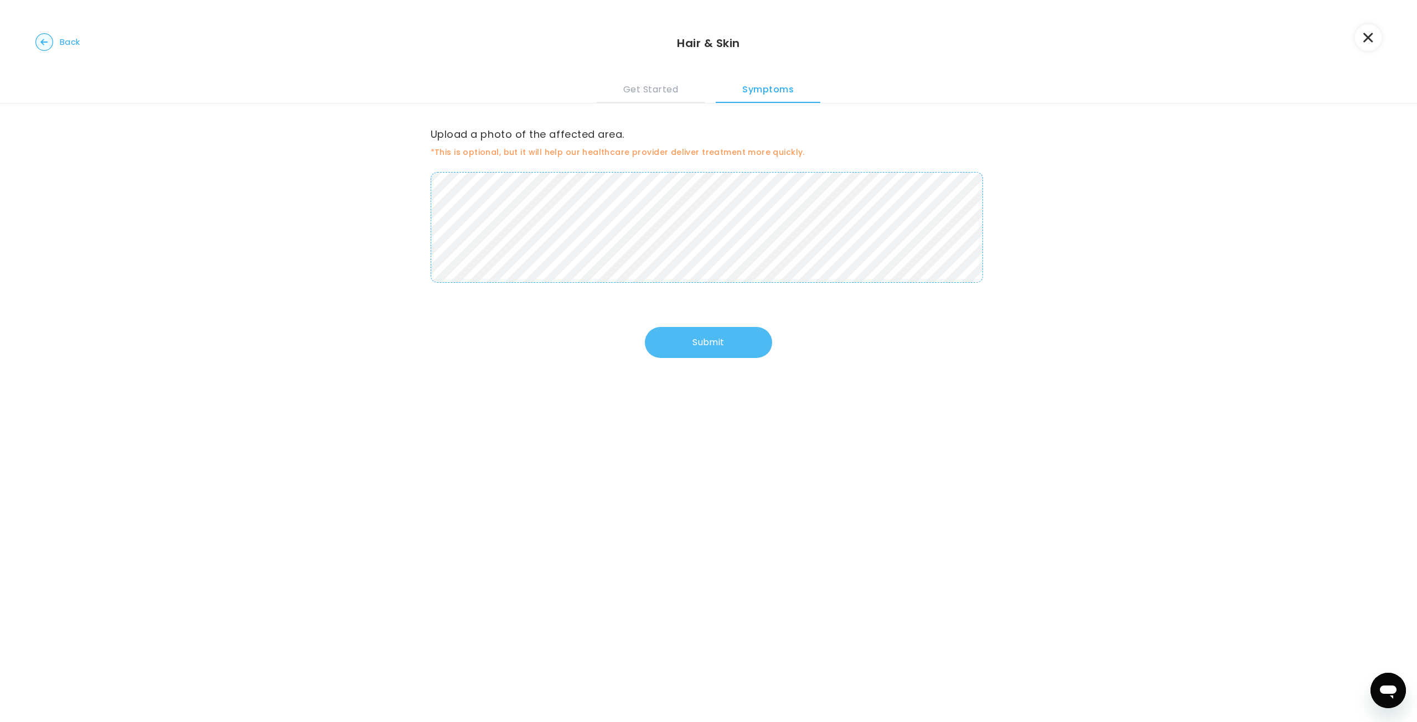
click at [716, 344] on button "Submit" at bounding box center [708, 342] width 127 height 31
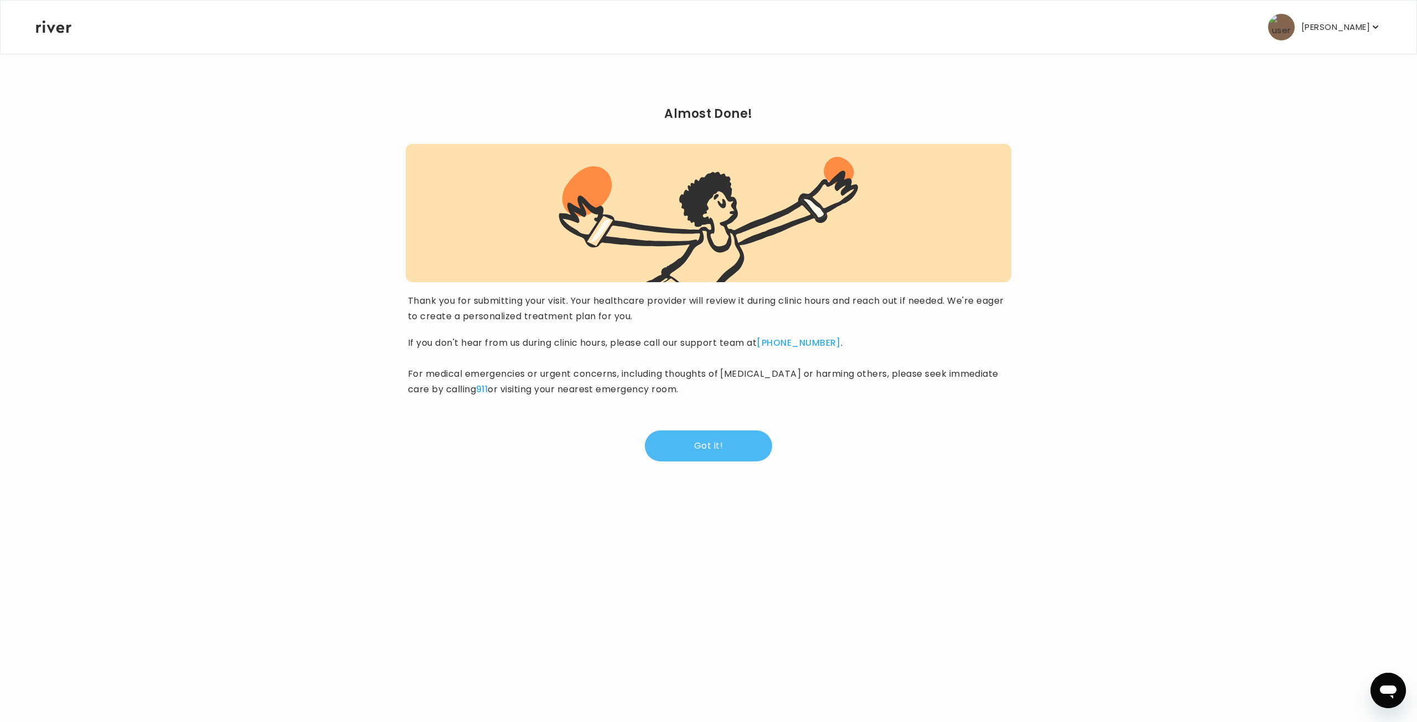
click at [737, 456] on button "Got it!" at bounding box center [708, 446] width 127 height 31
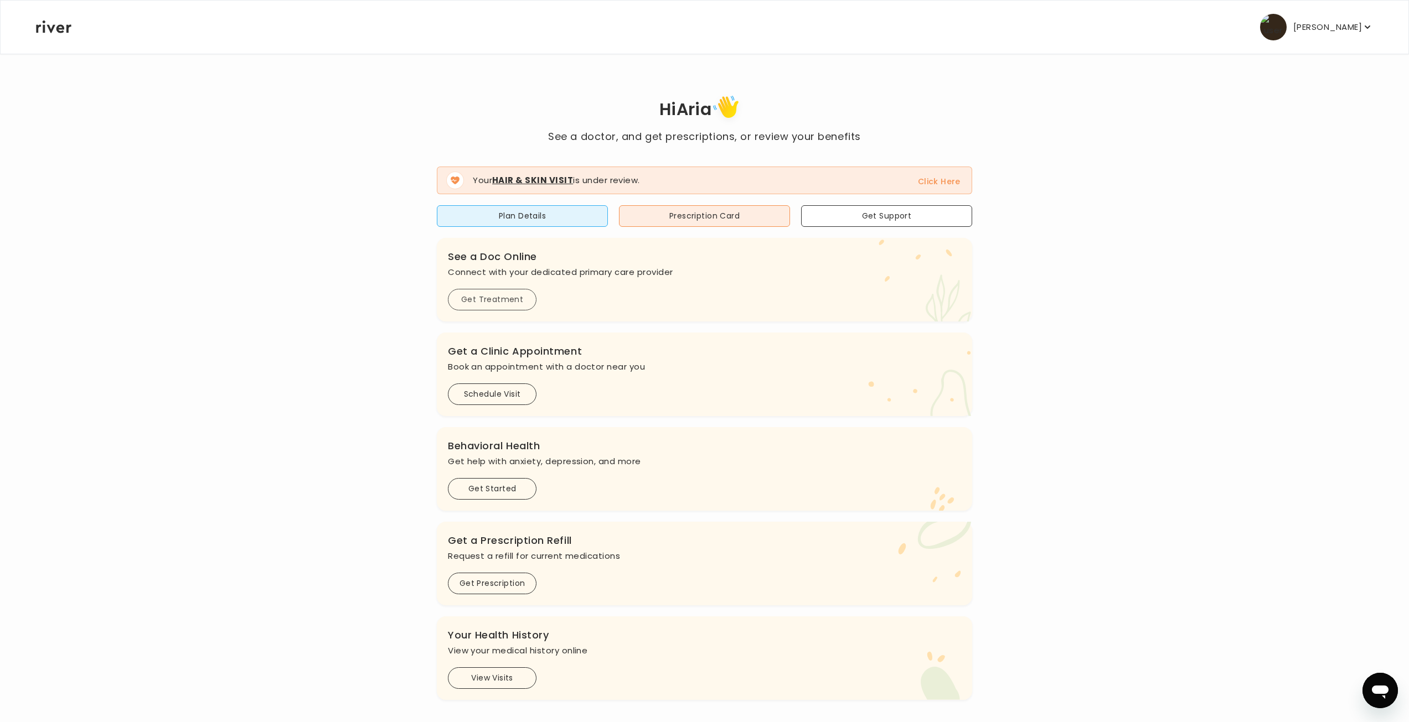
click at [509, 302] on button "Get Treatment" at bounding box center [492, 300] width 89 height 22
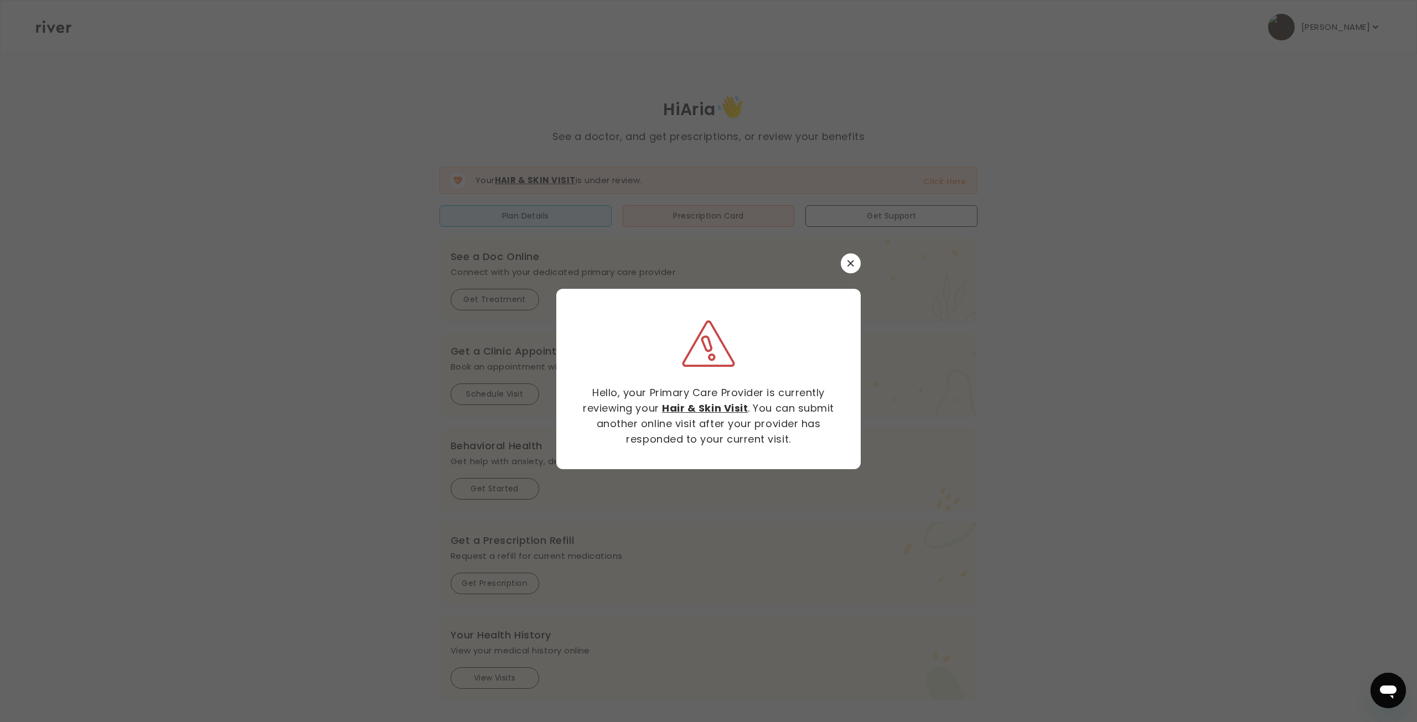
click at [512, 312] on div at bounding box center [708, 361] width 1417 height 722
click at [852, 264] on icon "button" at bounding box center [850, 263] width 7 height 7
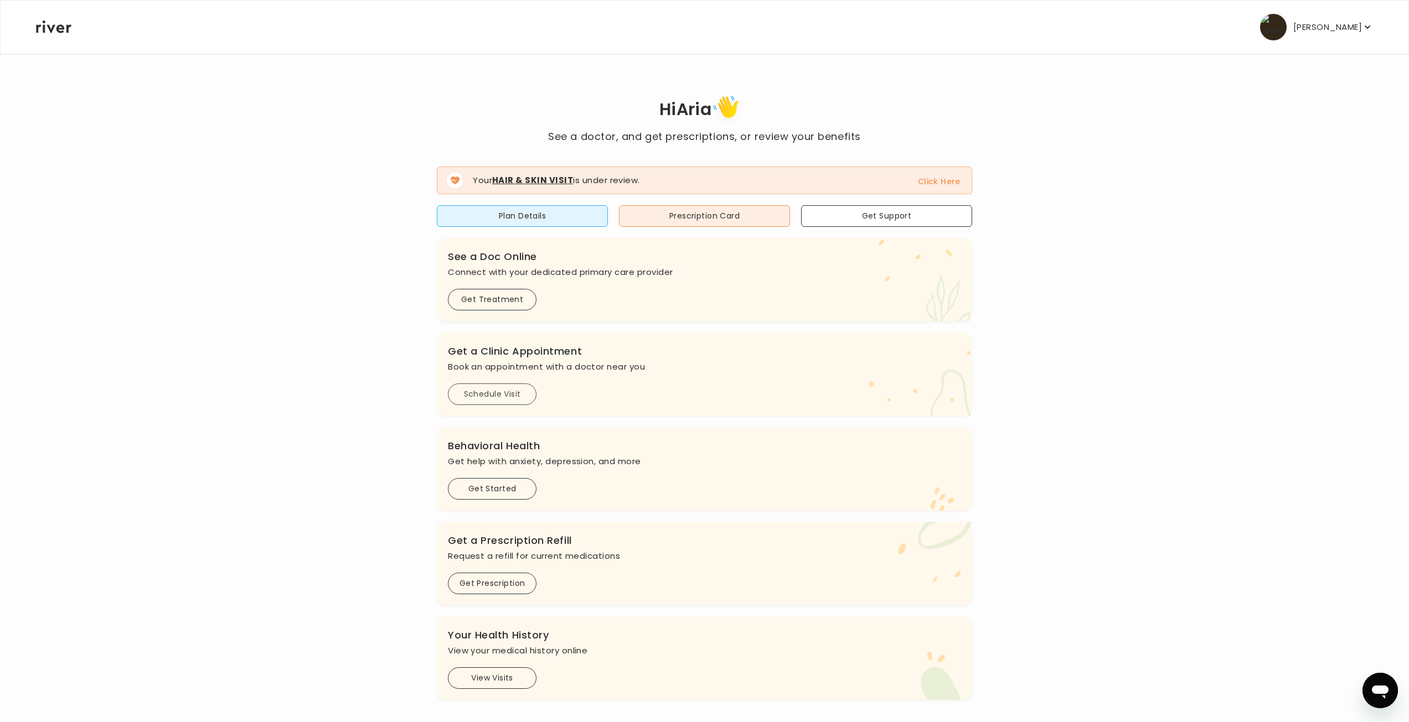
click at [518, 389] on button "Schedule Visit" at bounding box center [492, 395] width 89 height 22
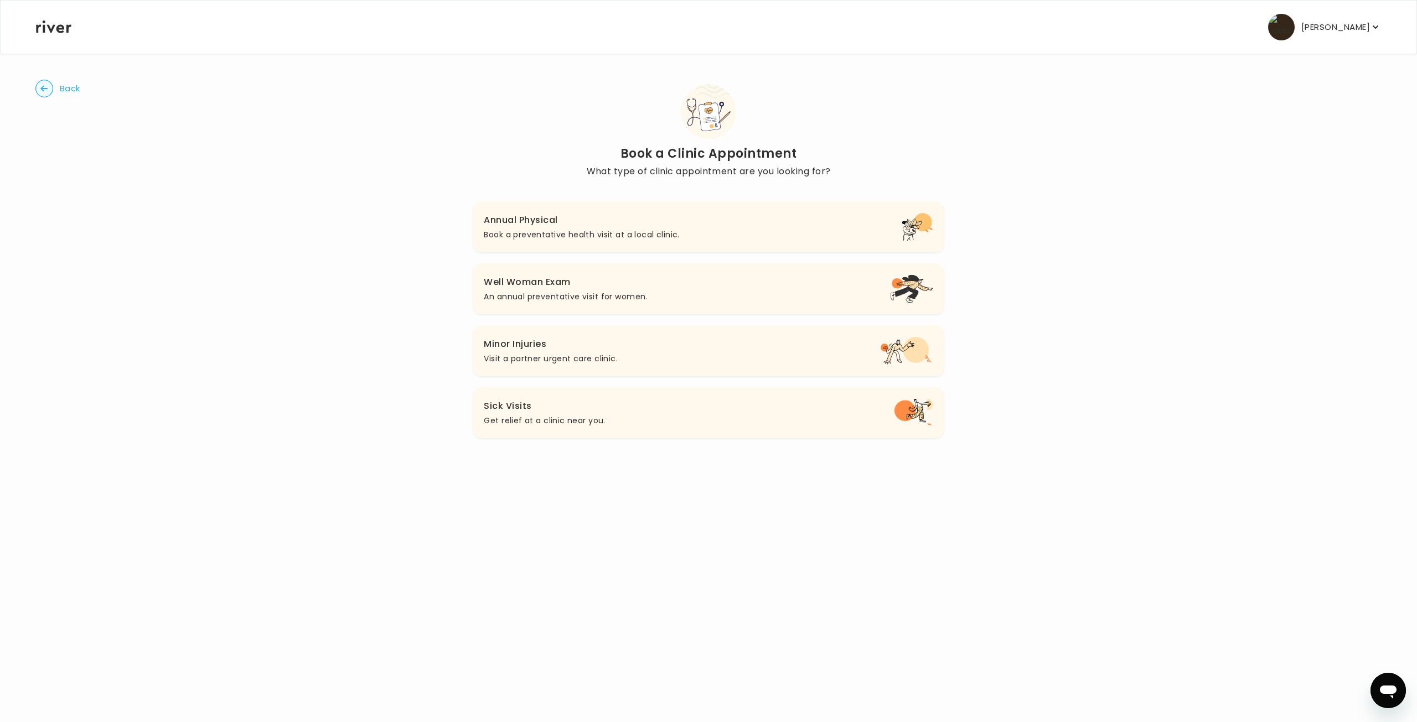
click at [36, 92] on icon "button" at bounding box center [44, 89] width 18 height 18
